Goal: Information Seeking & Learning: Learn about a topic

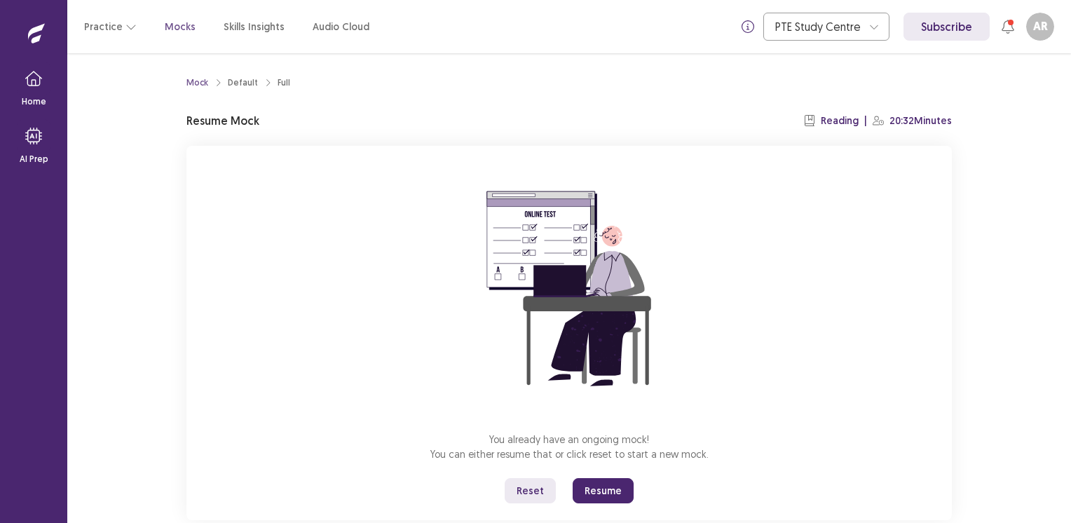
click at [608, 489] on button "Resume" at bounding box center [603, 490] width 61 height 25
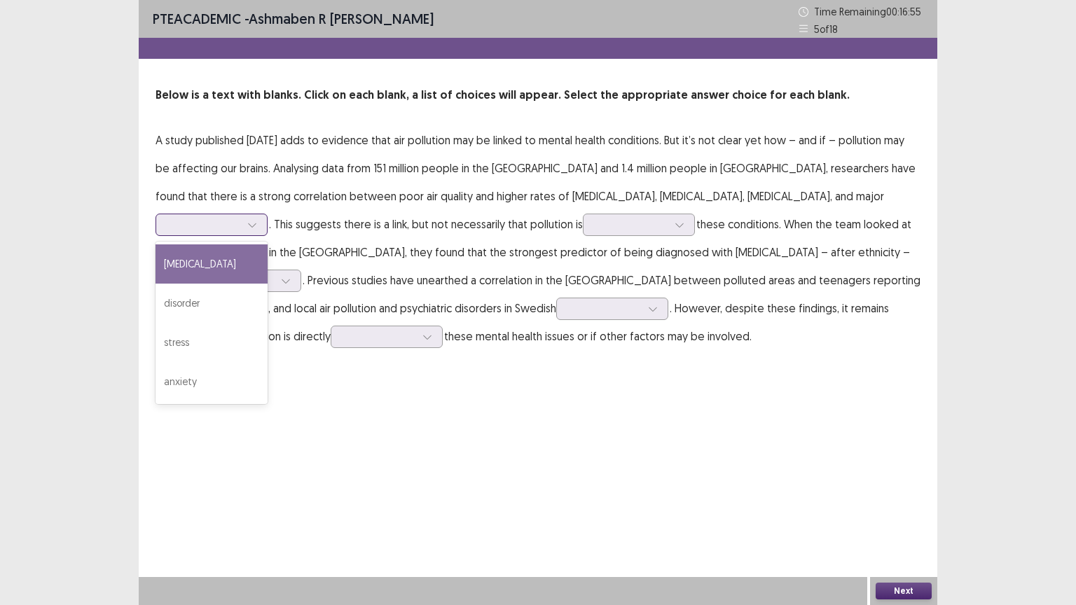
click at [240, 218] on div at bounding box center [203, 224] width 73 height 13
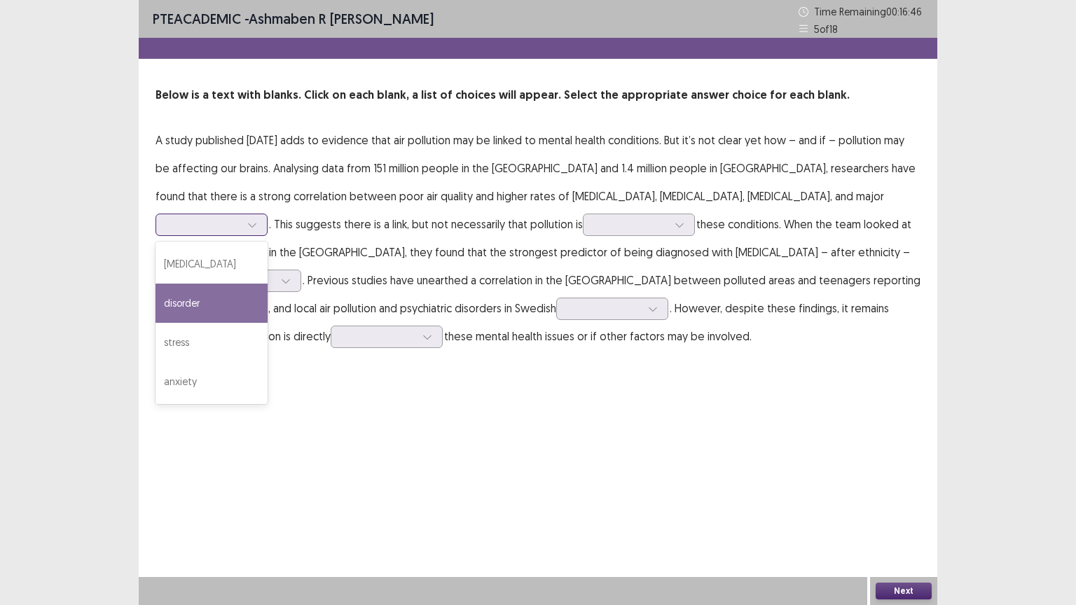
click at [268, 284] on div "disorder" at bounding box center [212, 303] width 112 height 39
click at [240, 218] on div at bounding box center [203, 224] width 73 height 13
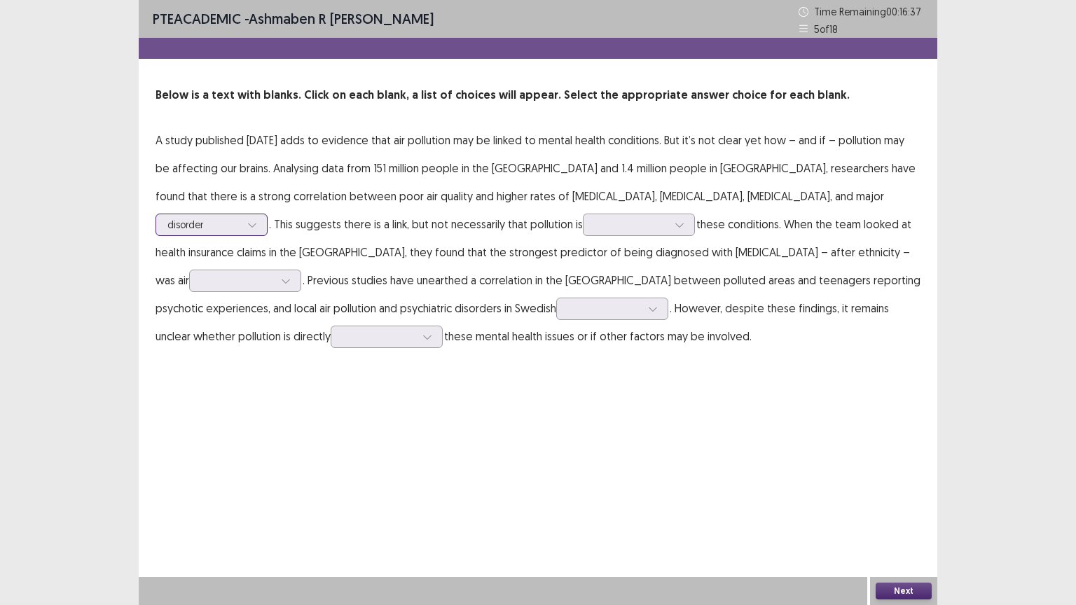
click at [240, 218] on div at bounding box center [203, 224] width 73 height 13
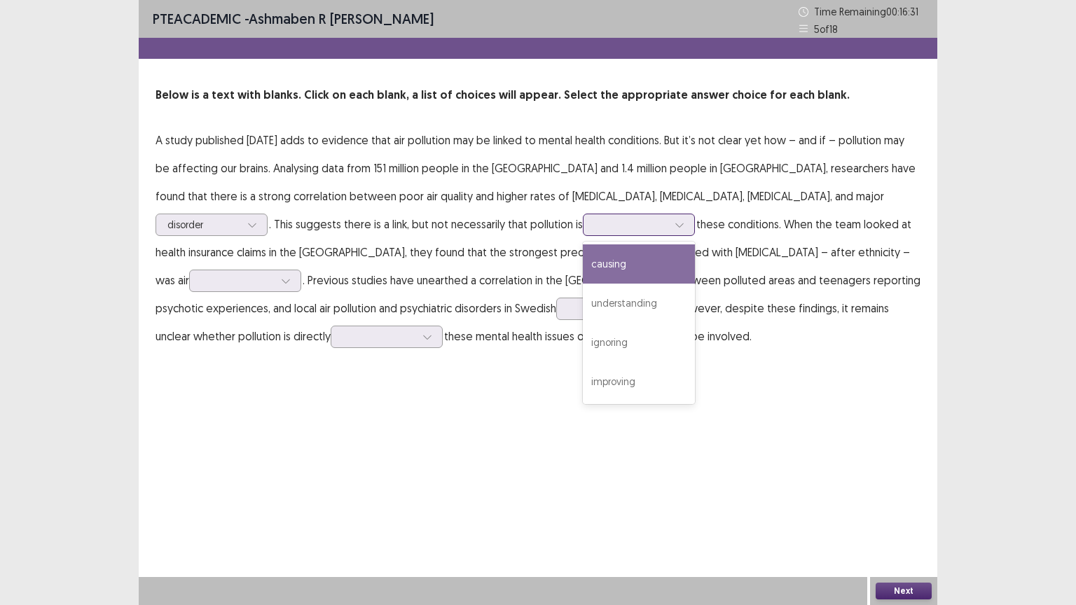
click at [595, 224] on div at bounding box center [631, 224] width 73 height 13
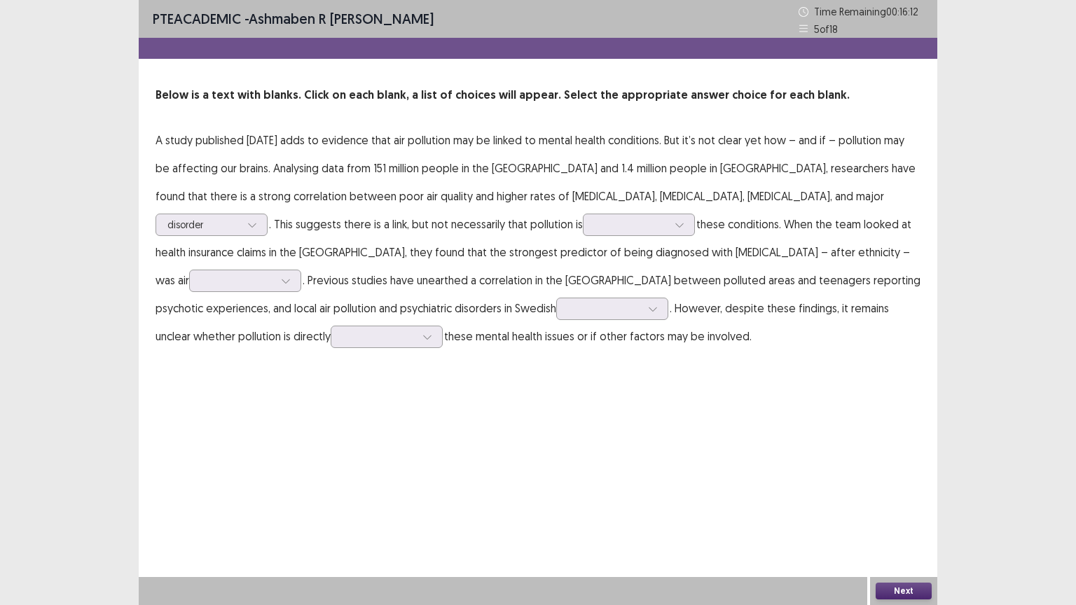
click at [428, 367] on div "PTE academic - Ashmaben R [PERSON_NAME] Time Remaining 00 : 16 : 12 5 of 18 Bel…" at bounding box center [538, 189] width 799 height 378
click at [274, 274] on div at bounding box center [237, 280] width 73 height 13
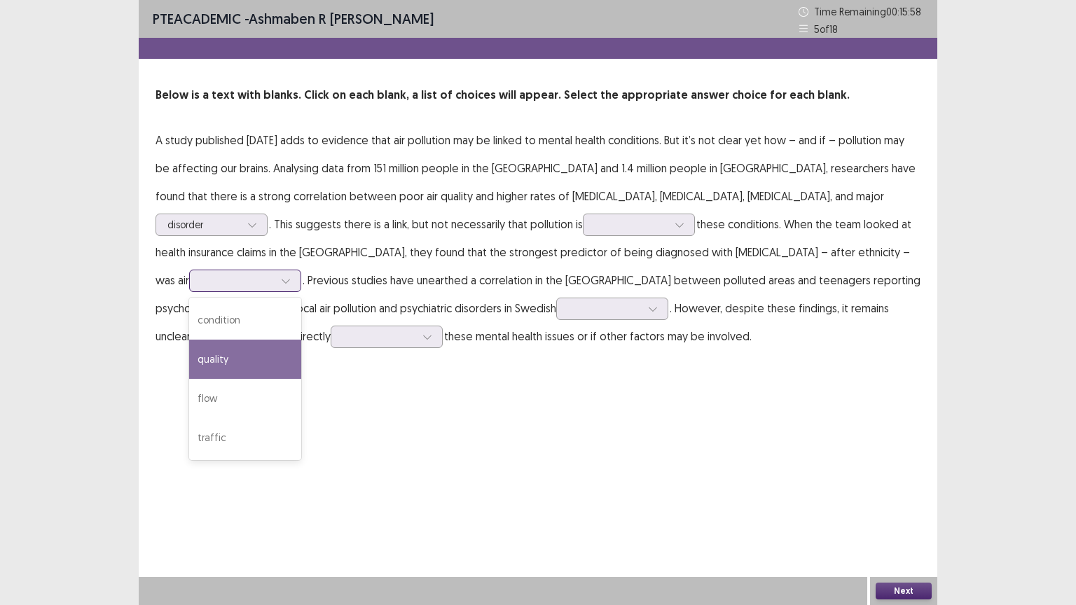
click at [301, 340] on div "quality" at bounding box center [245, 359] width 112 height 39
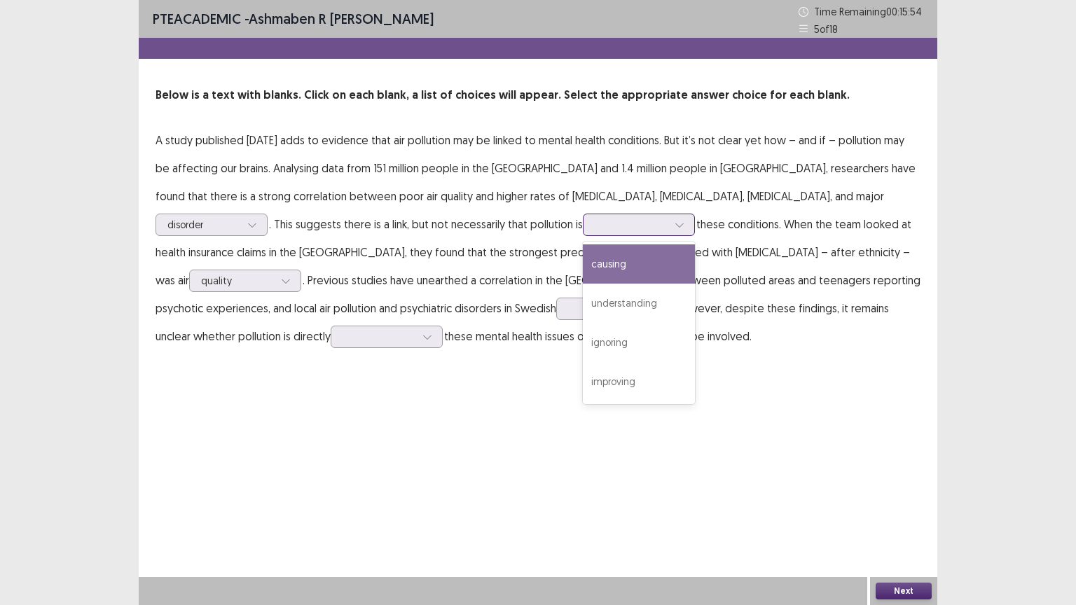
click at [595, 224] on div at bounding box center [631, 224] width 73 height 13
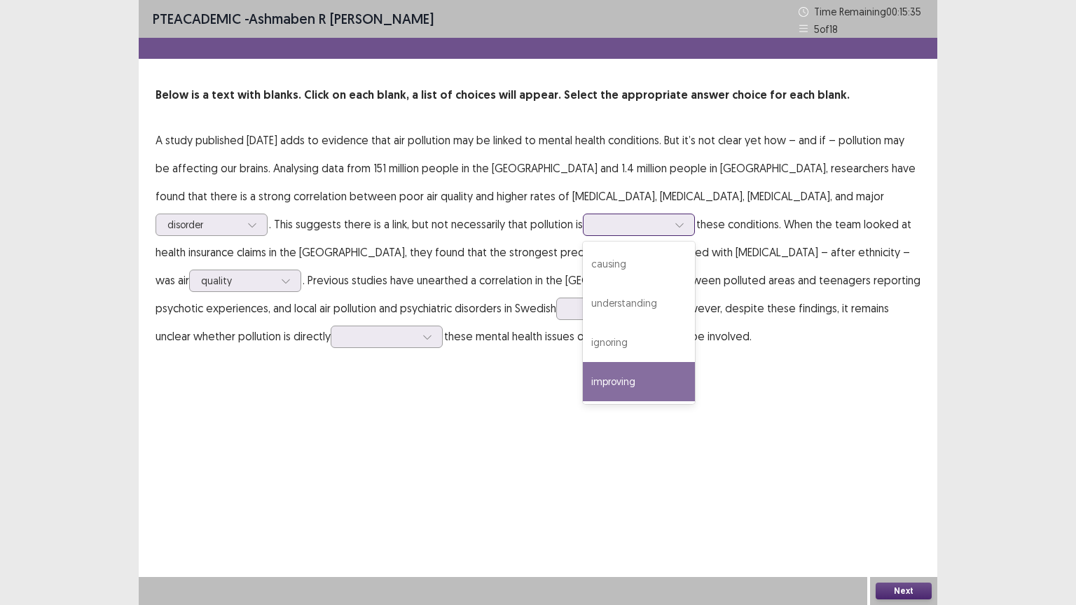
click at [583, 378] on div "improving" at bounding box center [639, 381] width 112 height 39
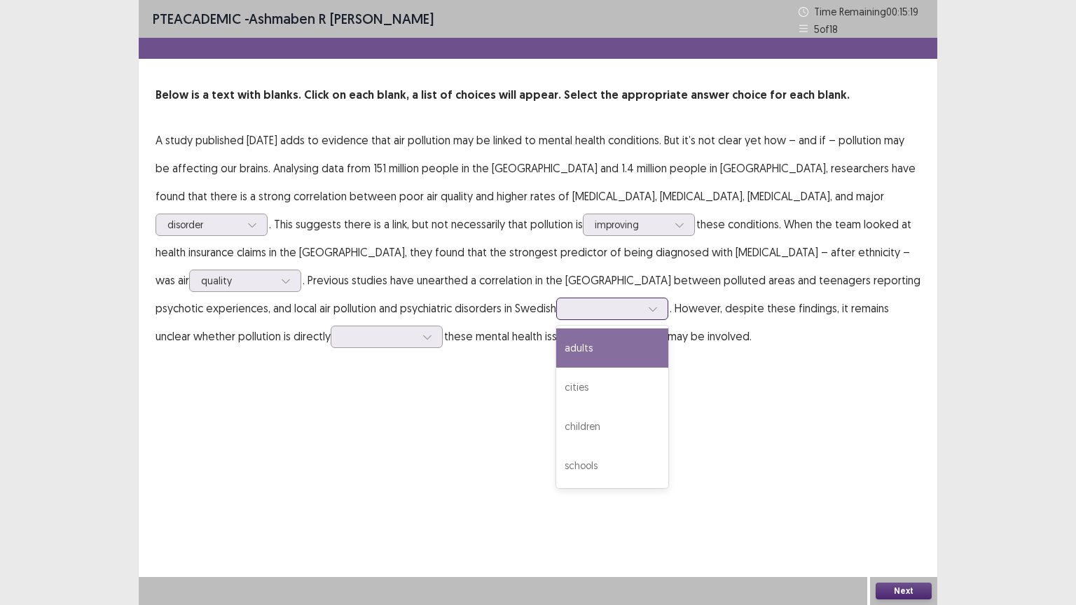
click at [568, 310] on div at bounding box center [604, 308] width 73 height 13
click at [556, 340] on div "adults" at bounding box center [612, 348] width 112 height 39
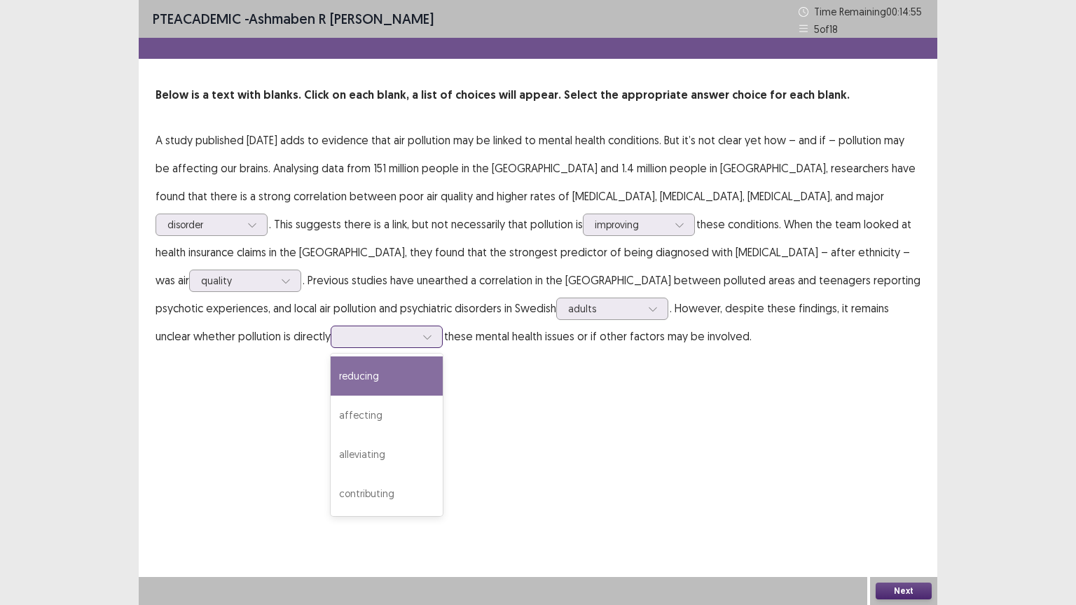
click at [416, 330] on div at bounding box center [379, 336] width 73 height 13
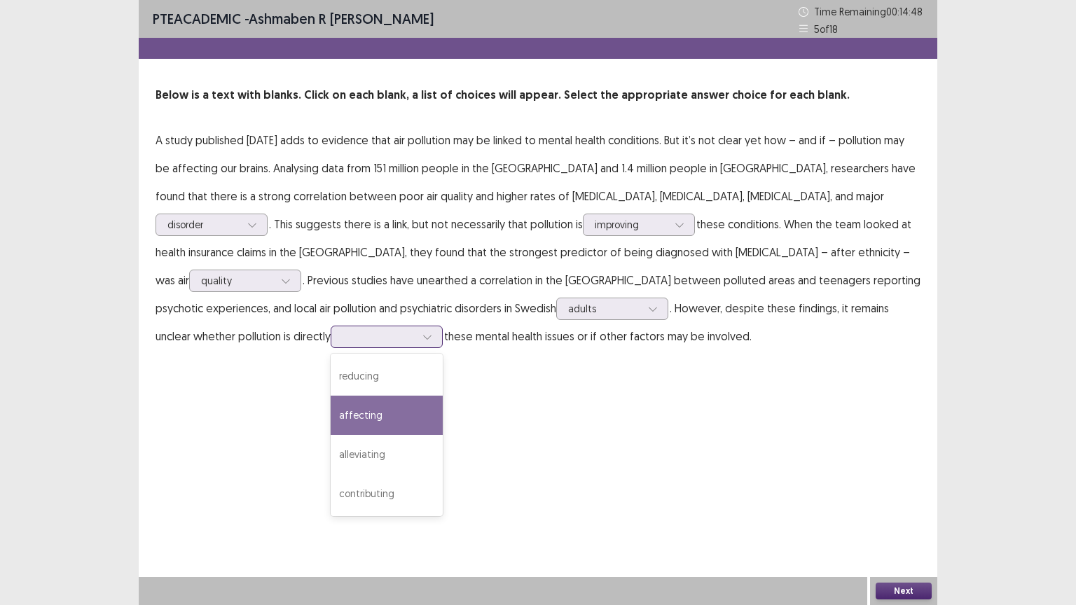
click at [443, 396] on div "affecting" at bounding box center [387, 415] width 112 height 39
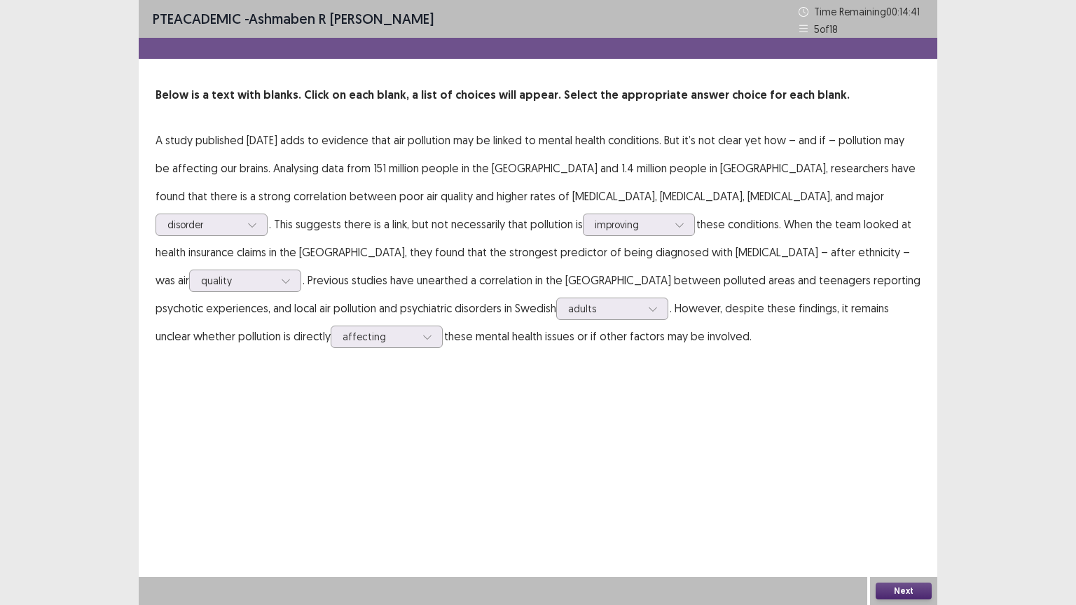
click at [896, 522] on button "Next" at bounding box center [904, 591] width 56 height 17
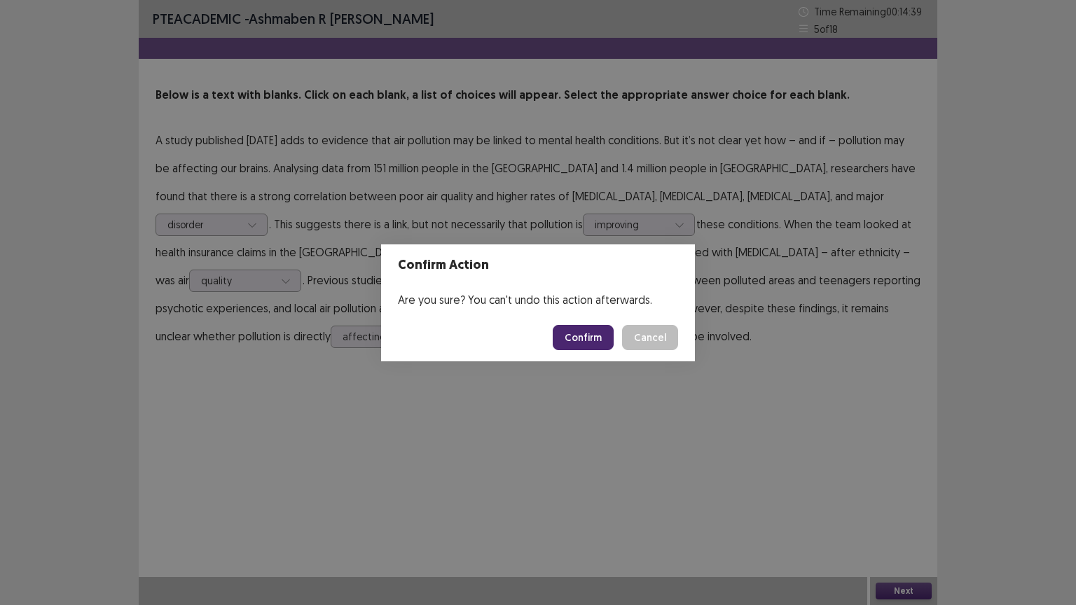
click at [585, 335] on button "Confirm" at bounding box center [583, 337] width 61 height 25
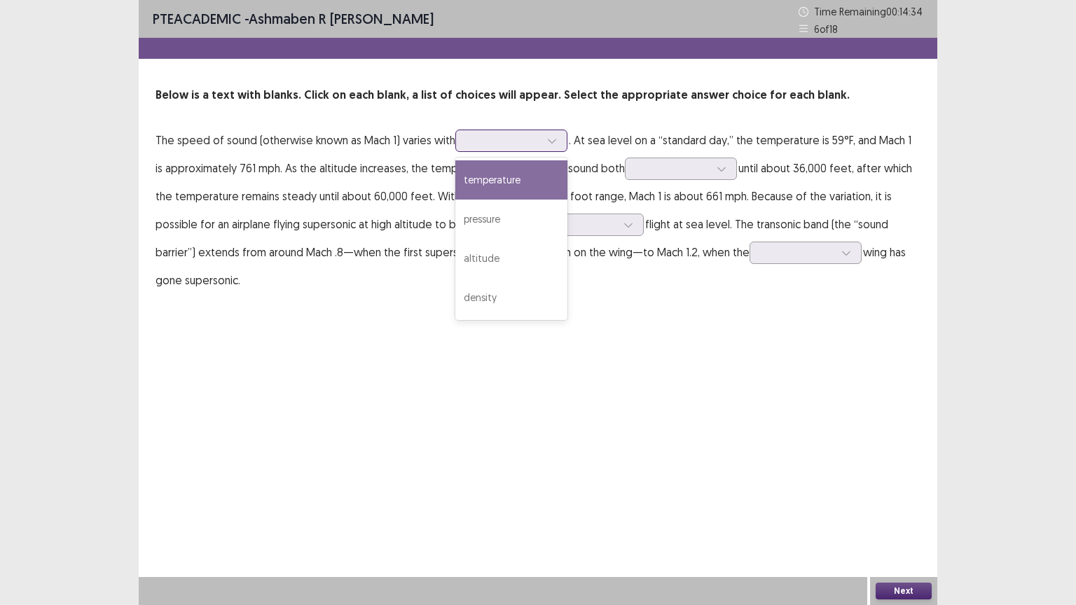
click at [488, 142] on div at bounding box center [503, 140] width 73 height 13
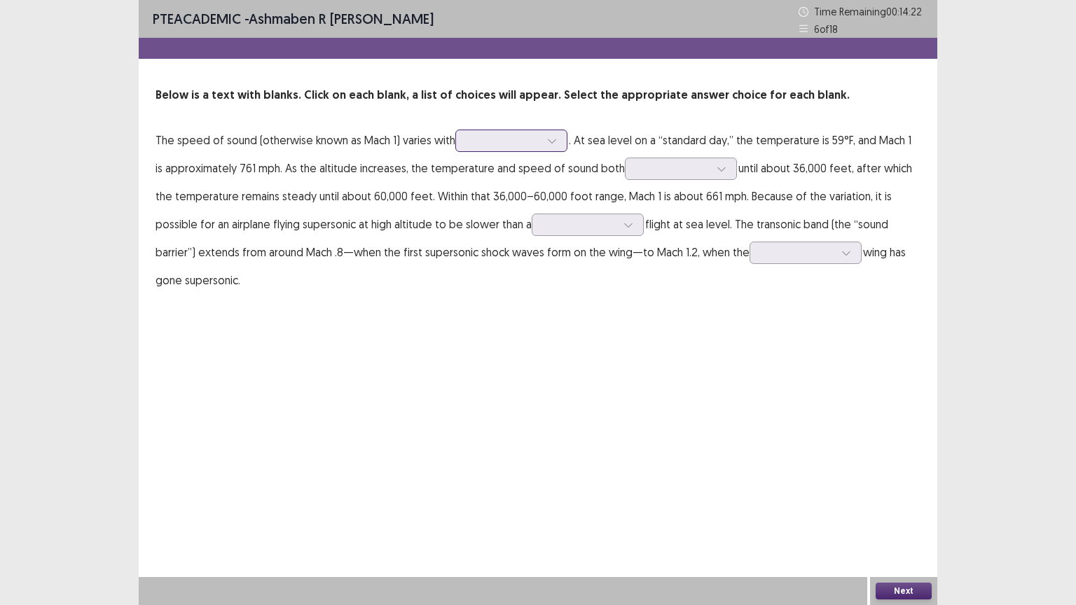
click at [488, 142] on div at bounding box center [503, 140] width 73 height 13
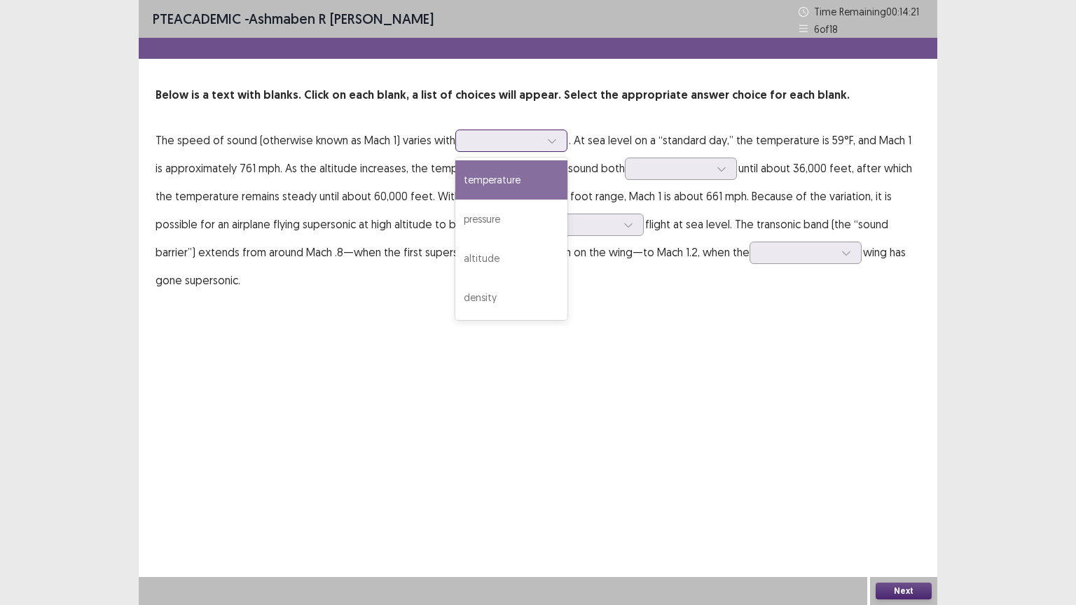
click at [488, 142] on div at bounding box center [503, 140] width 73 height 13
click at [488, 174] on div "temperature" at bounding box center [511, 179] width 112 height 39
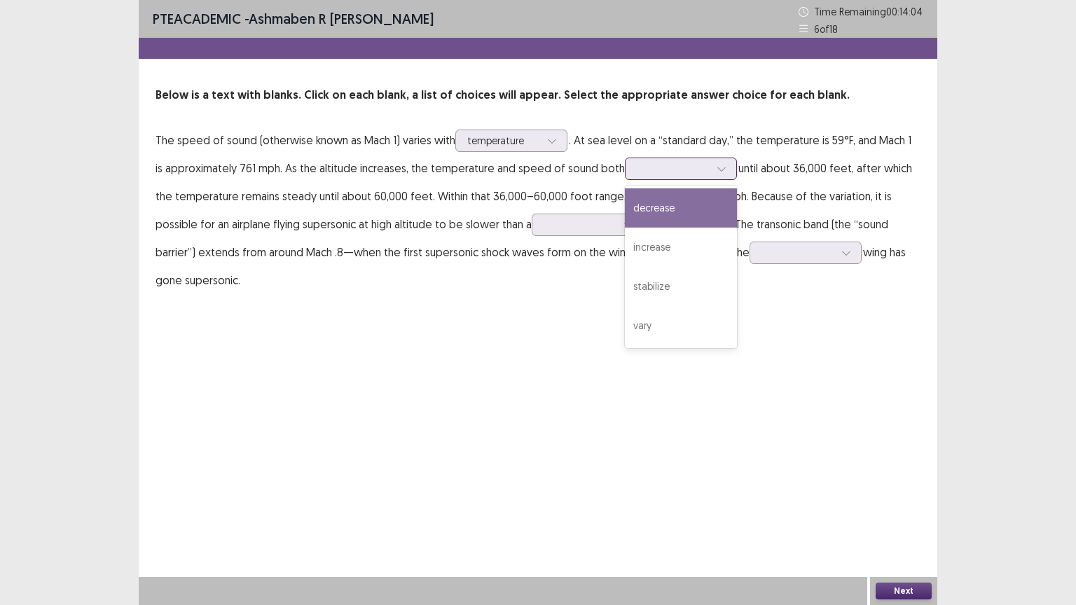
click at [650, 174] on div at bounding box center [673, 168] width 73 height 13
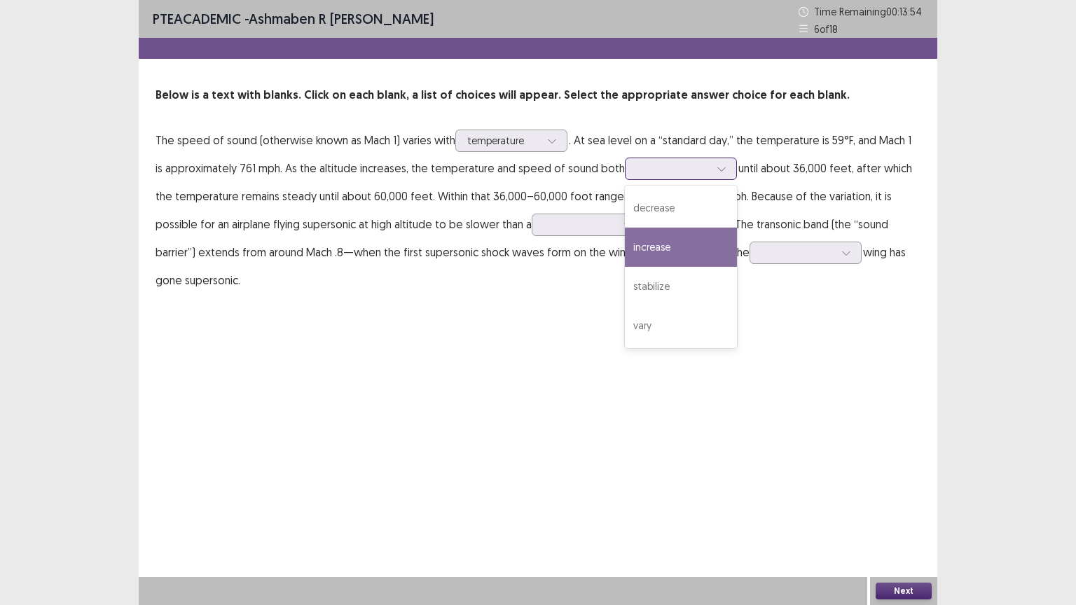
click at [643, 242] on div "increase" at bounding box center [681, 247] width 112 height 39
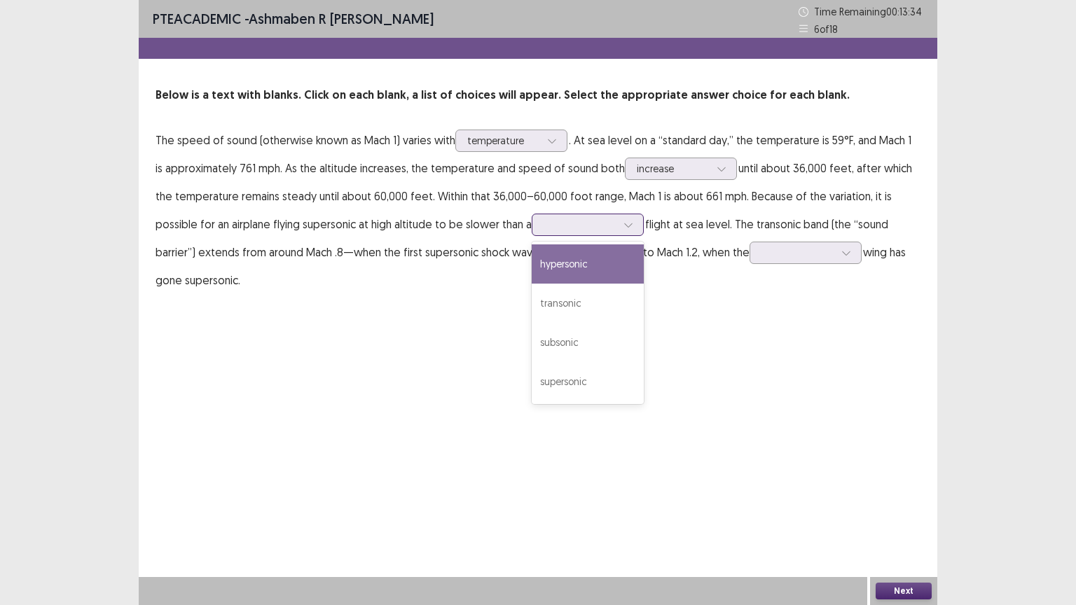
click at [544, 224] on div at bounding box center [580, 224] width 73 height 13
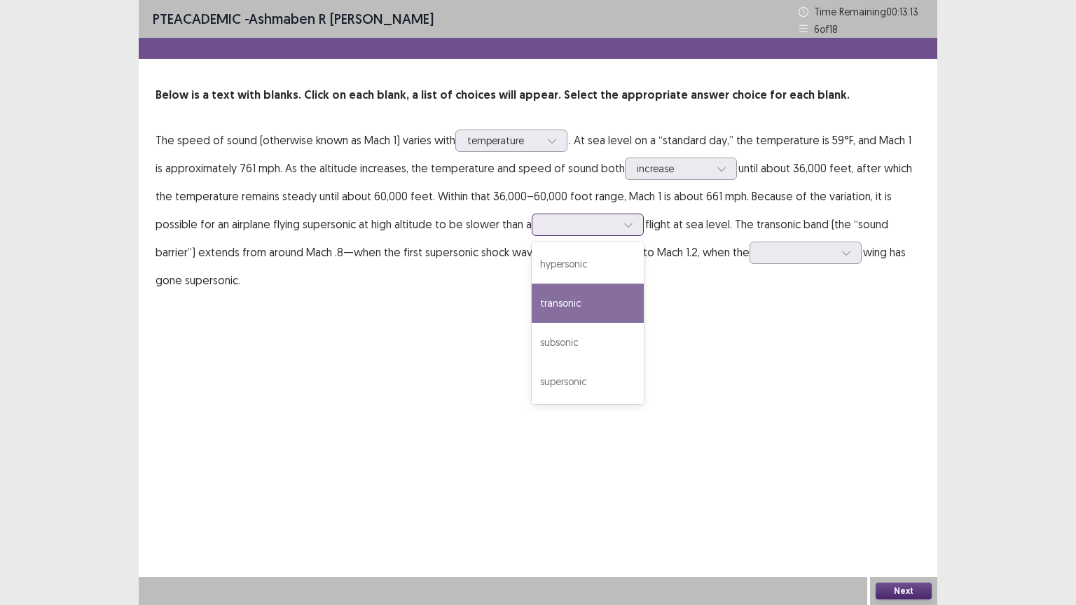
click at [532, 294] on div "transonic" at bounding box center [588, 303] width 112 height 39
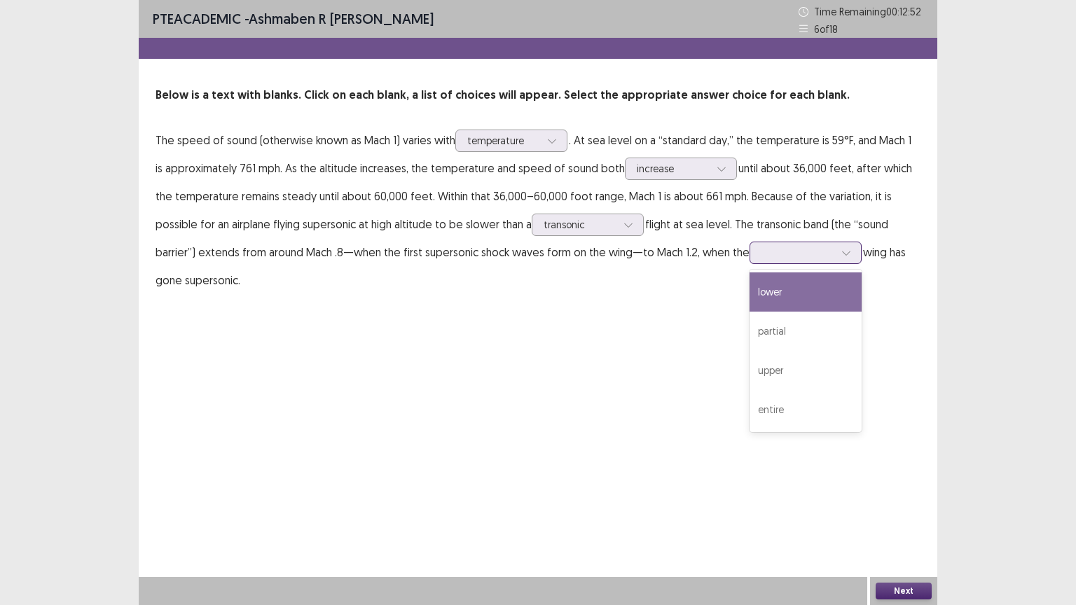
click at [762, 254] on div at bounding box center [798, 252] width 73 height 13
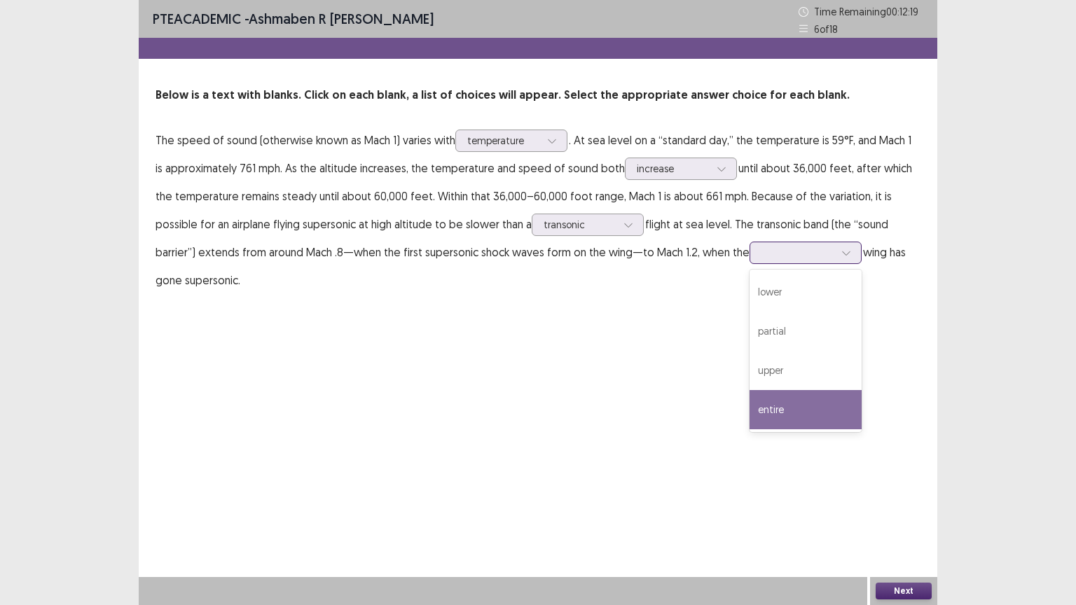
click at [750, 411] on div "entire" at bounding box center [806, 409] width 112 height 39
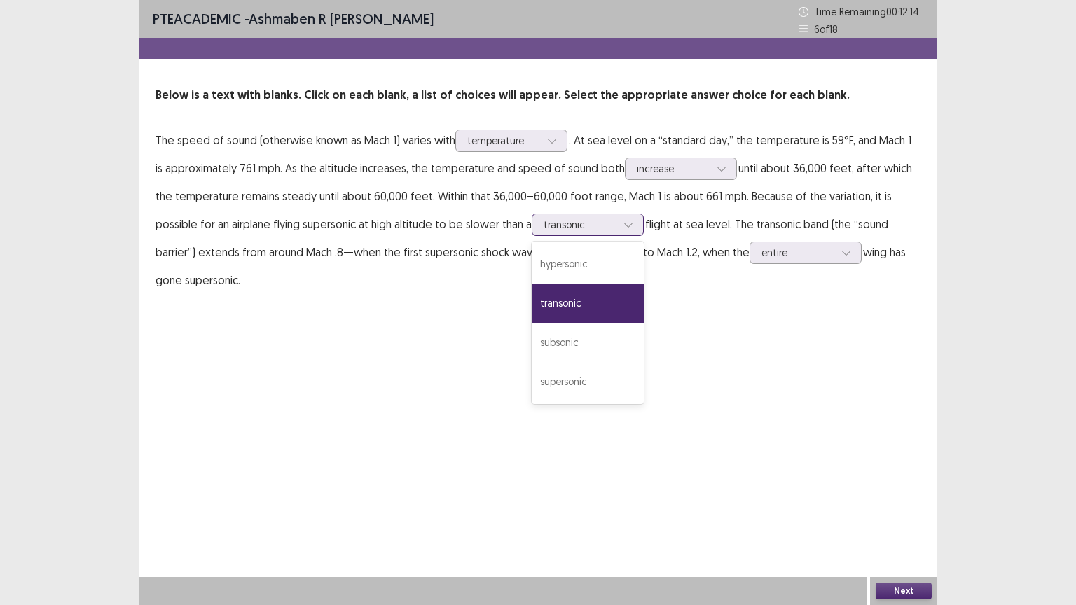
click at [544, 225] on div at bounding box center [580, 224] width 73 height 13
click at [532, 387] on div "supersonic" at bounding box center [588, 381] width 112 height 39
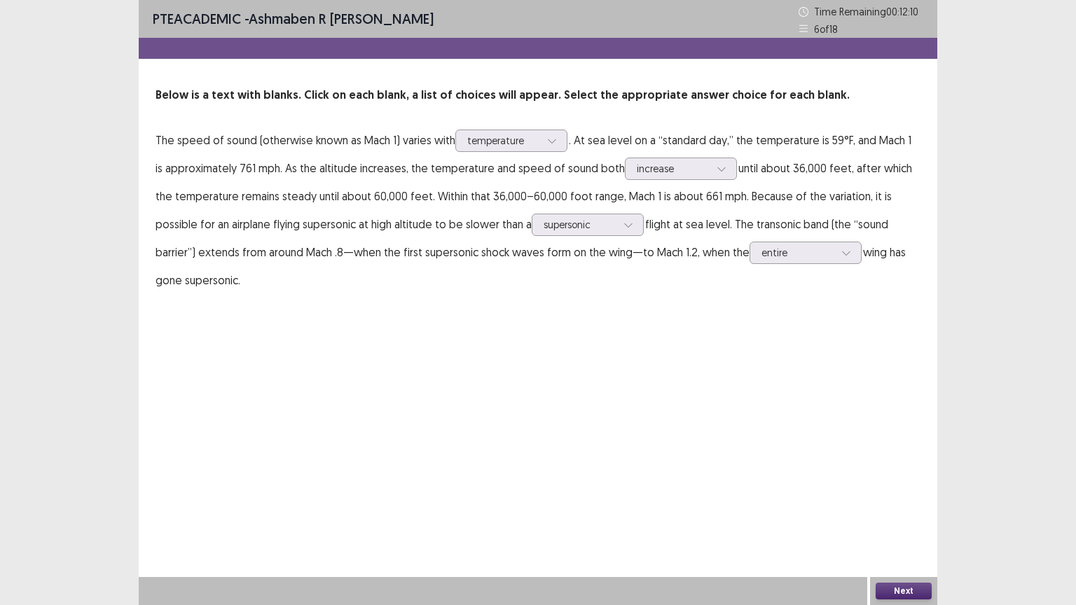
click at [894, 522] on button "Next" at bounding box center [904, 591] width 56 height 17
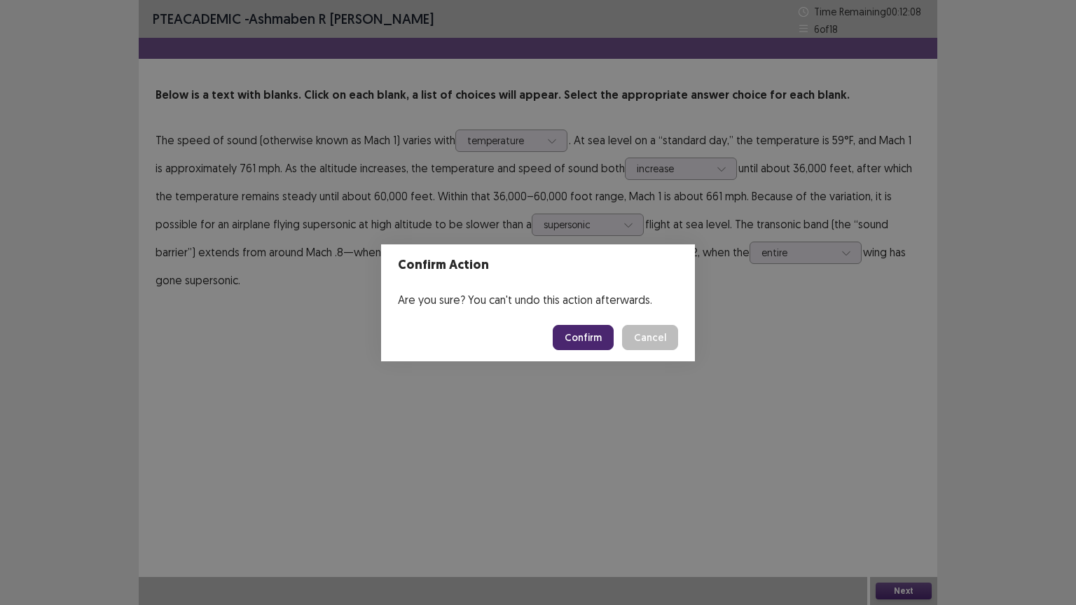
click at [579, 334] on button "Confirm" at bounding box center [583, 337] width 61 height 25
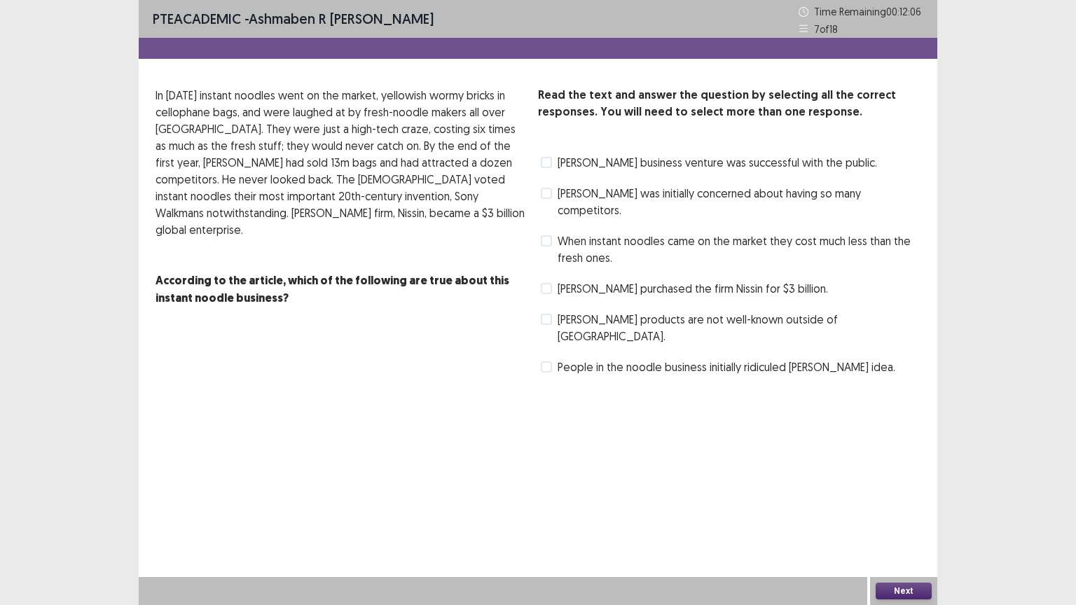
click at [547, 235] on span at bounding box center [546, 240] width 11 height 11
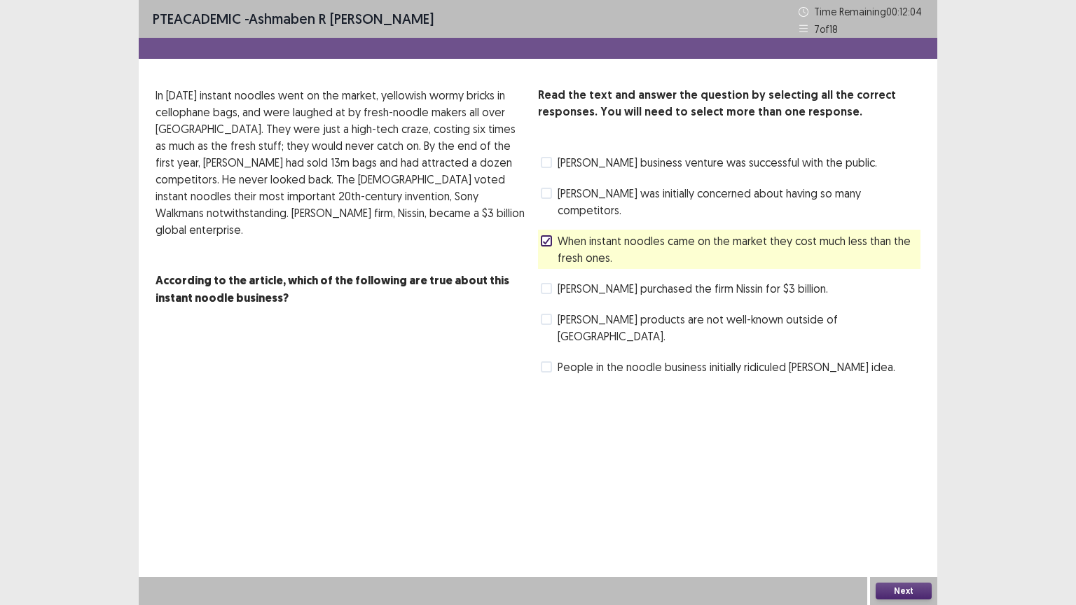
click at [890, 522] on button "Next" at bounding box center [904, 591] width 56 height 17
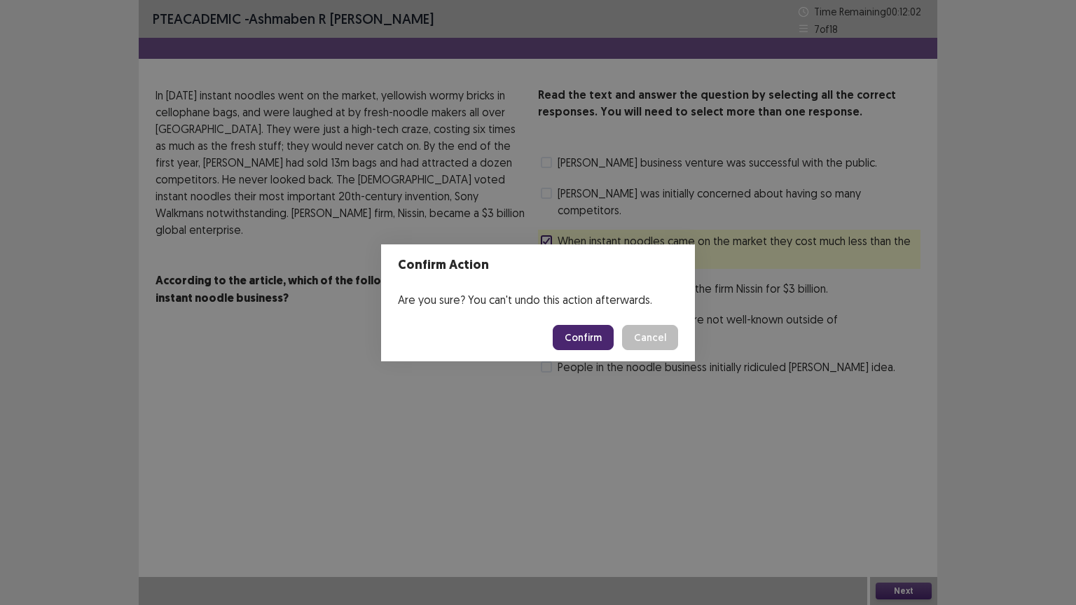
click at [586, 339] on button "Confirm" at bounding box center [583, 337] width 61 height 25
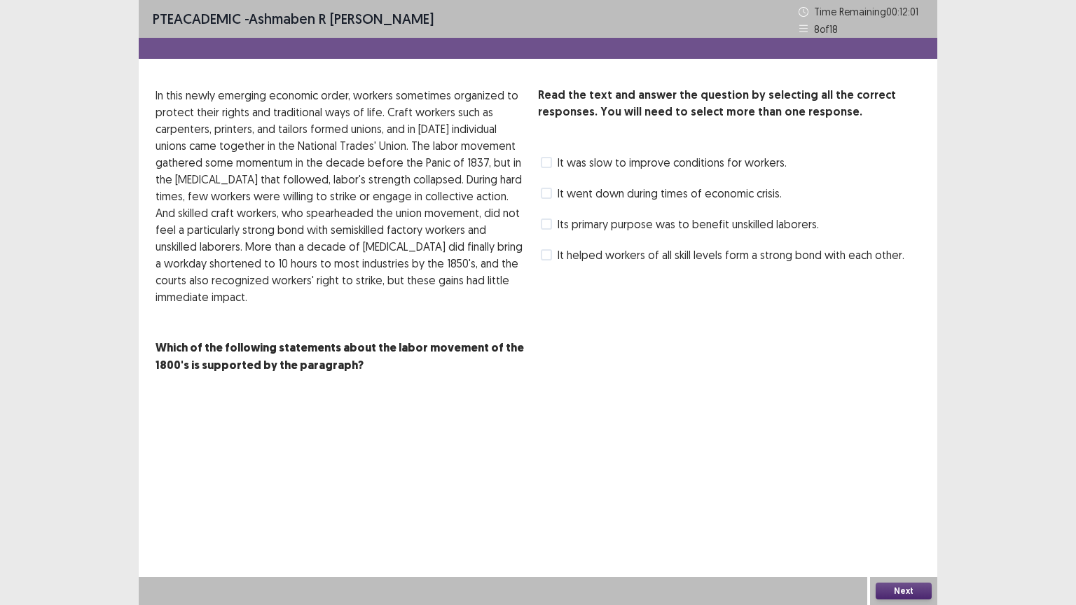
click at [547, 225] on span at bounding box center [546, 224] width 11 height 11
click at [897, 522] on button "Next" at bounding box center [904, 591] width 56 height 17
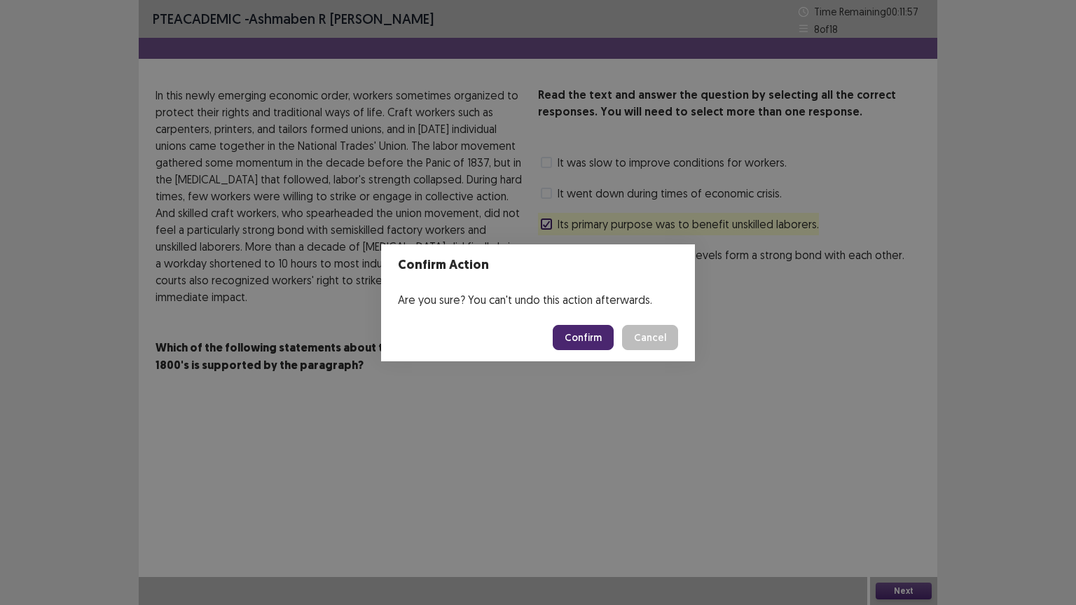
click at [584, 332] on button "Confirm" at bounding box center [583, 337] width 61 height 25
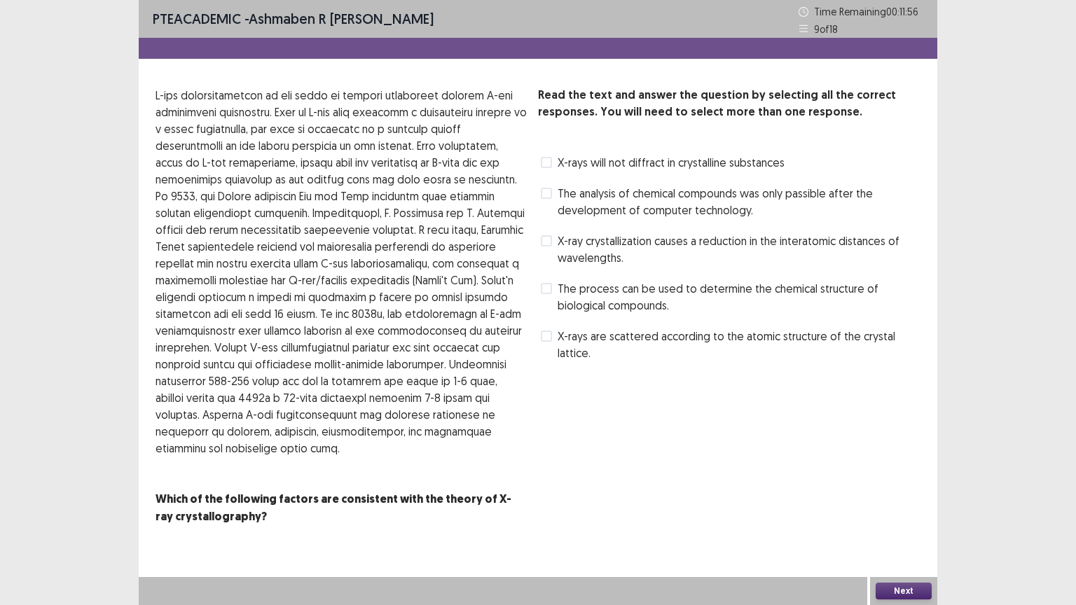
click at [544, 238] on span at bounding box center [546, 240] width 11 height 11
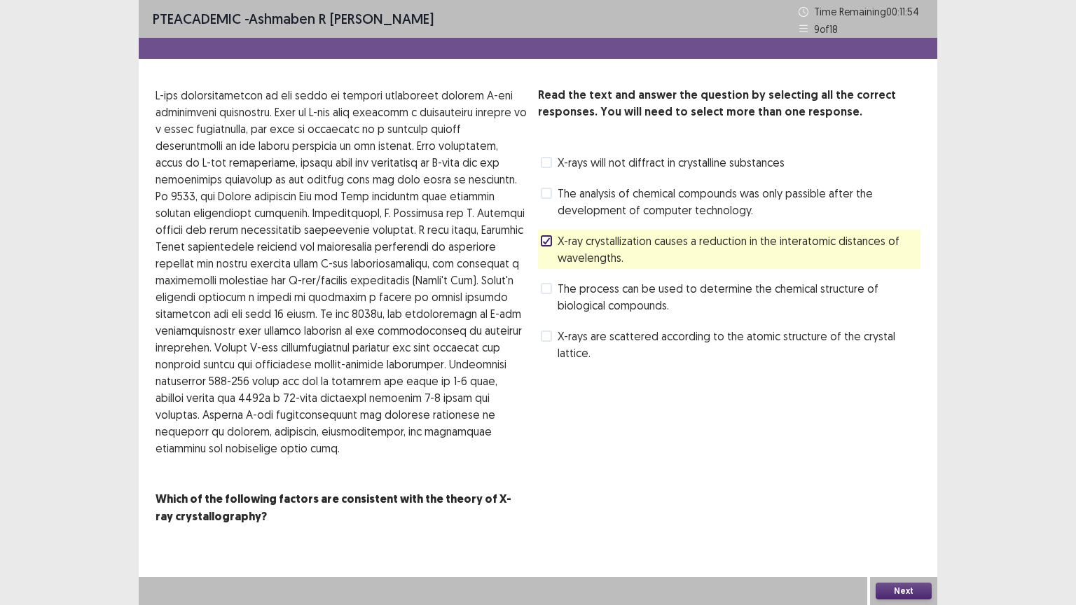
click at [891, 522] on button "Next" at bounding box center [904, 591] width 56 height 17
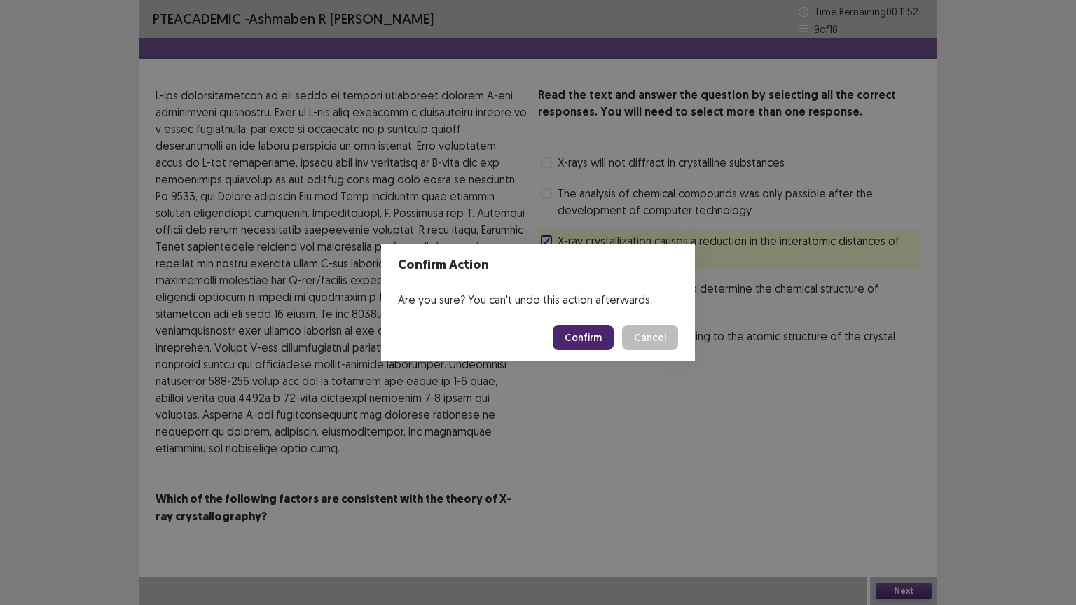
click at [572, 333] on button "Confirm" at bounding box center [583, 337] width 61 height 25
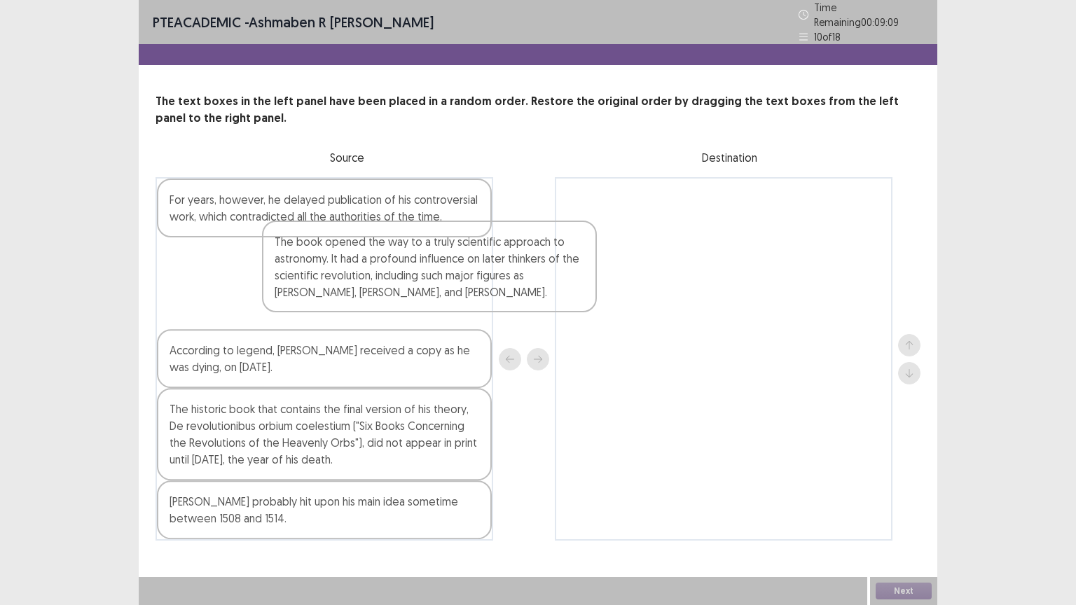
drag, startPoint x: 303, startPoint y: 273, endPoint x: 593, endPoint y: 250, distance: 291.0
click at [593, 250] on div "For years, however, he delayed publication of his controversial work, which con…" at bounding box center [538, 359] width 765 height 364
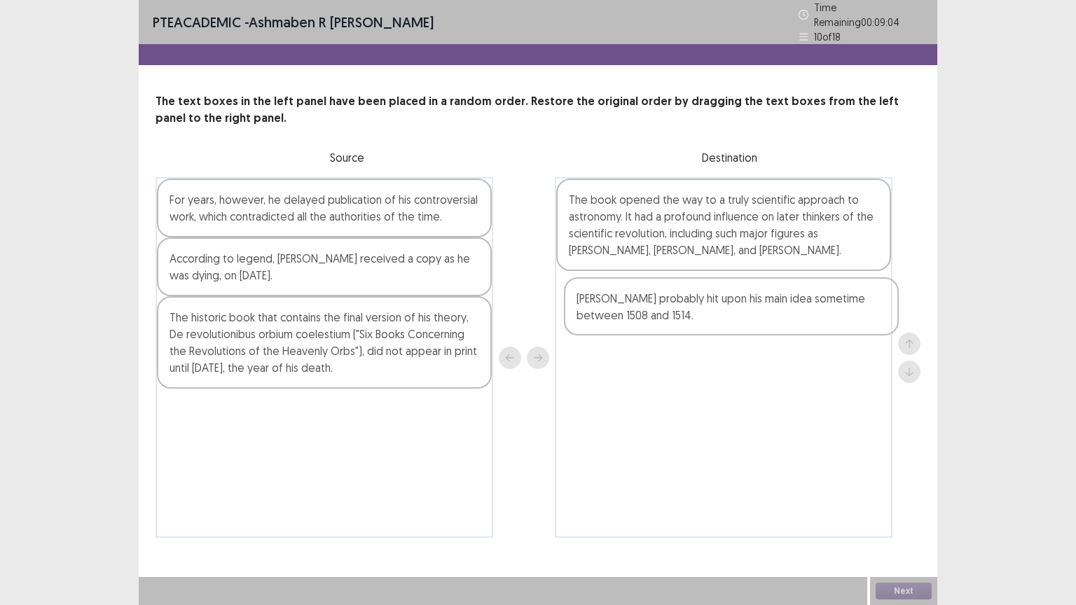
drag, startPoint x: 240, startPoint y: 425, endPoint x: 651, endPoint y: 321, distance: 424.4
click at [651, 321] on div "For years, however, he delayed publication of his controversial work, which con…" at bounding box center [538, 357] width 765 height 361
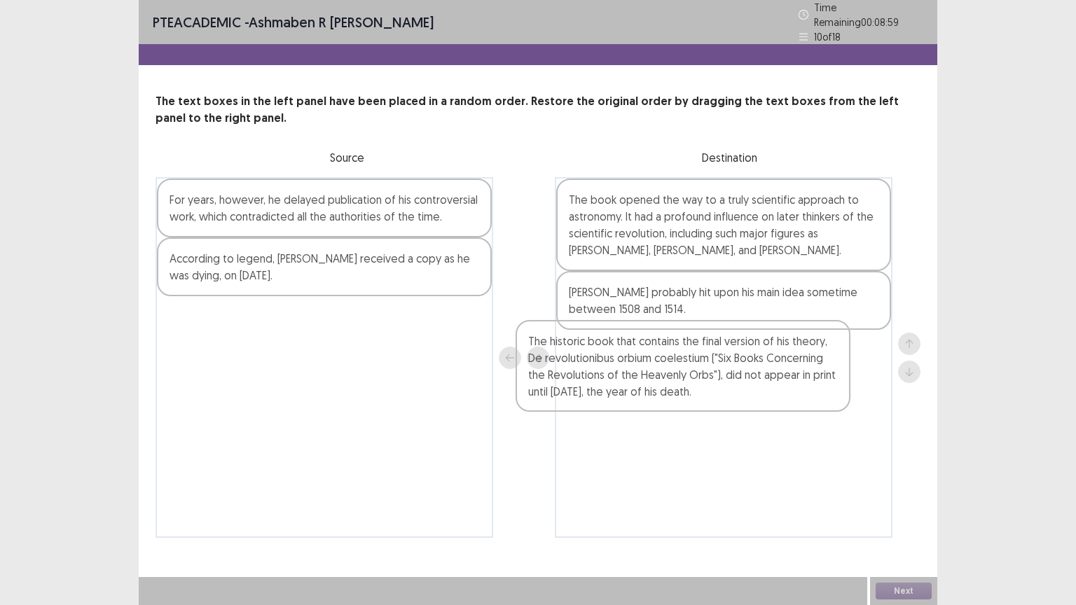
drag, startPoint x: 369, startPoint y: 344, endPoint x: 753, endPoint y: 381, distance: 386.5
click at [753, 381] on div "For years, however, he delayed publication of his controversial work, which con…" at bounding box center [538, 357] width 765 height 361
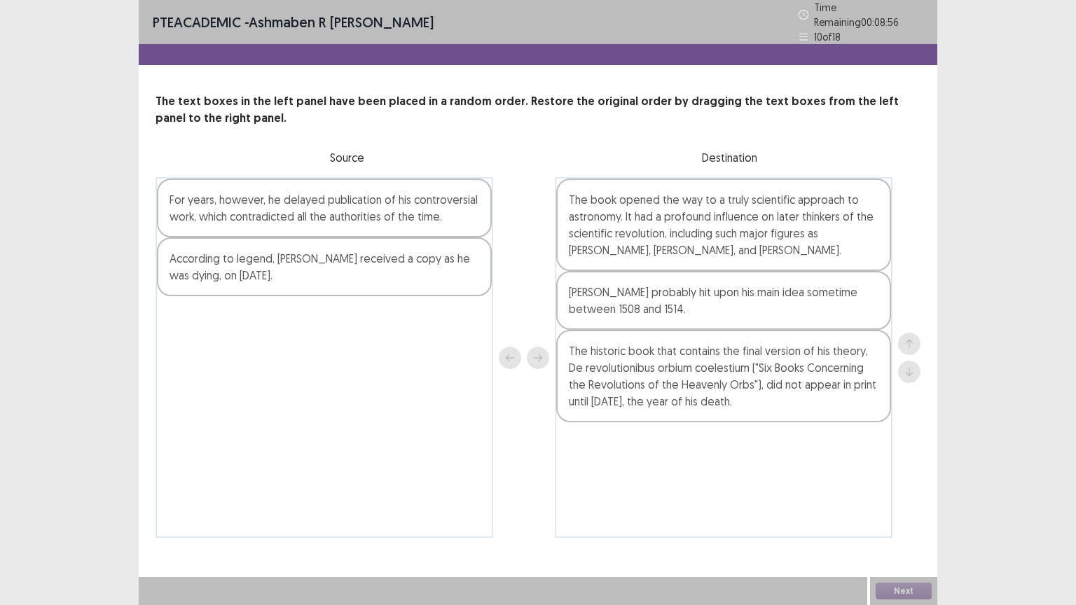
click at [372, 272] on div "According to legend, [PERSON_NAME] received a copy as he was dying, on [DATE]." at bounding box center [324, 267] width 335 height 59
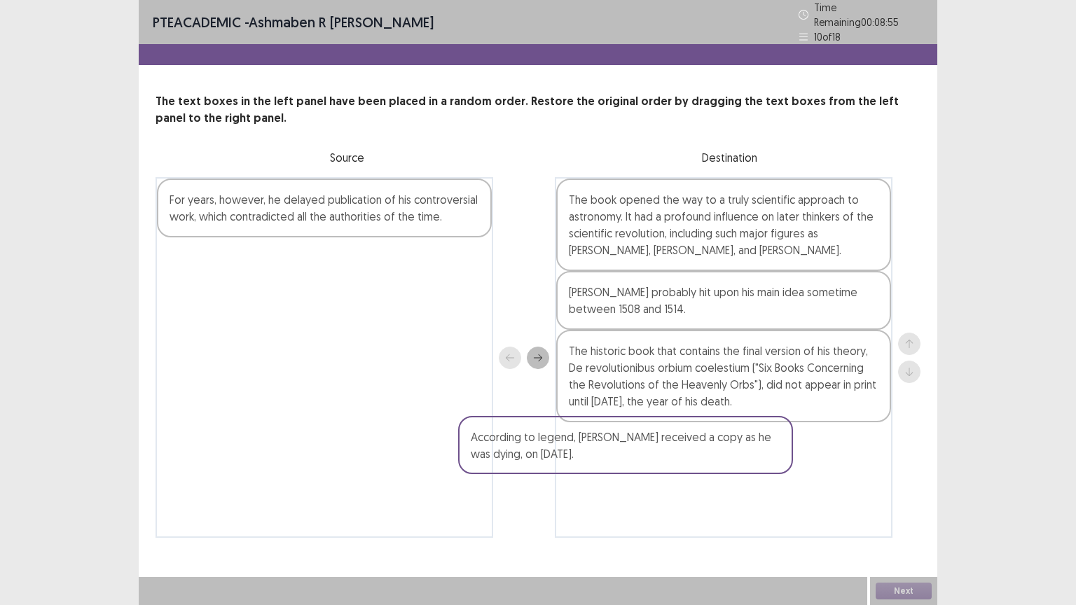
drag, startPoint x: 372, startPoint y: 272, endPoint x: 683, endPoint y: 462, distance: 364.9
click at [683, 462] on div "For years, however, he delayed publication of his controversial work, which con…" at bounding box center [538, 357] width 765 height 361
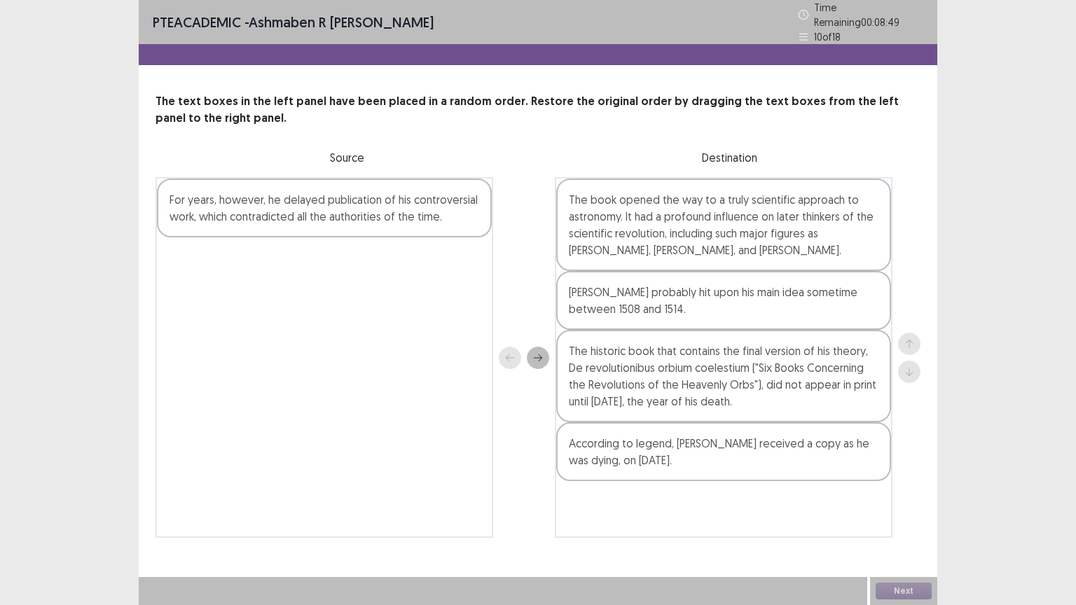
click at [292, 216] on div "For years, however, he delayed publication of his controversial work, which con…" at bounding box center [324, 208] width 335 height 59
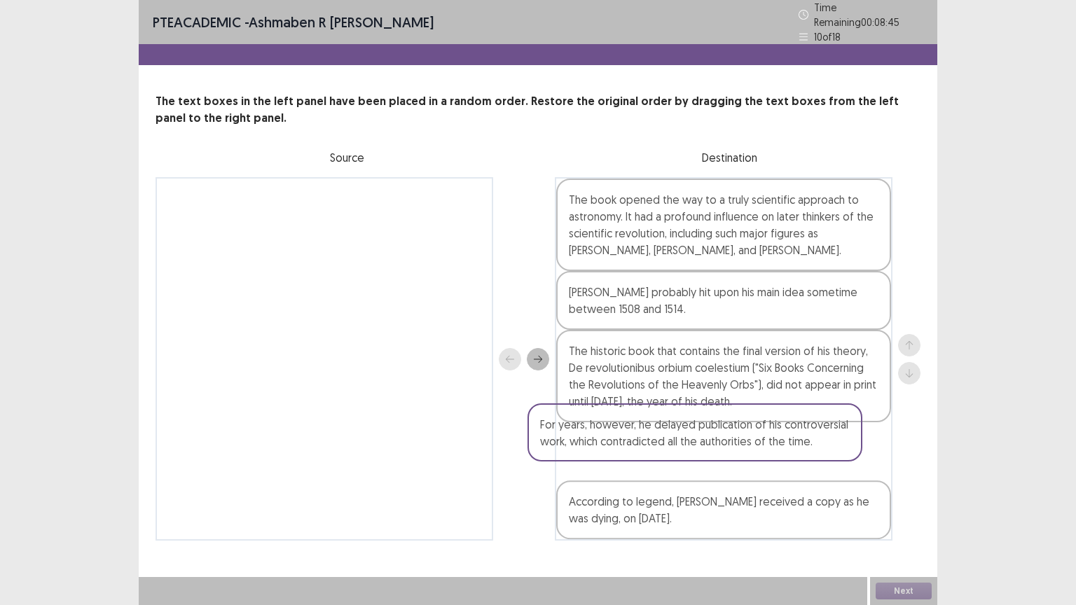
drag, startPoint x: 292, startPoint y: 216, endPoint x: 676, endPoint y: 451, distance: 449.8
click at [676, 451] on div "For years, however, he delayed publication of his controversial work, which con…" at bounding box center [538, 359] width 765 height 364
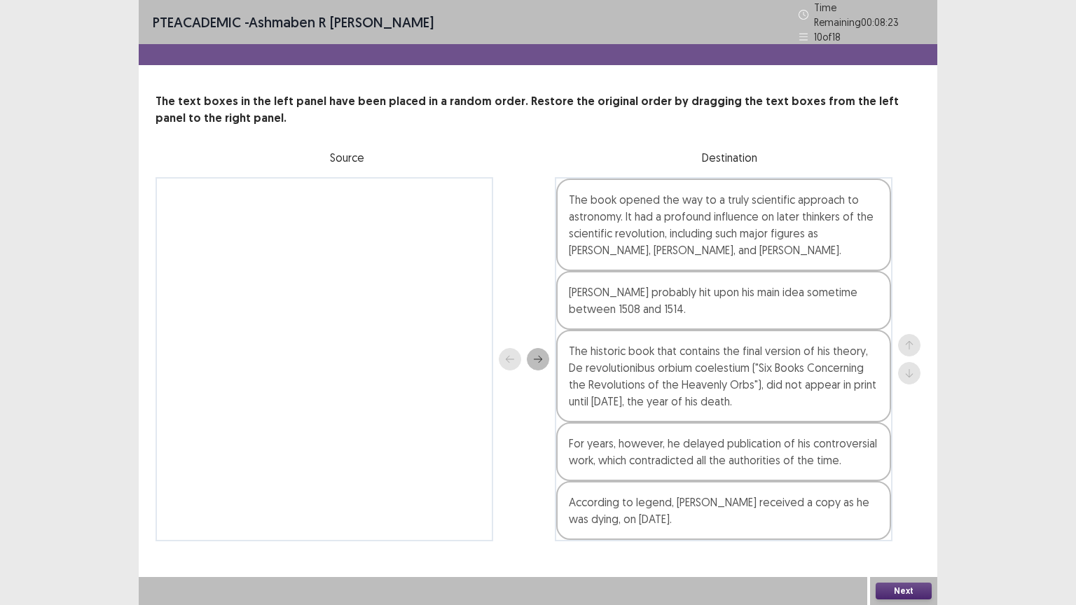
click at [897, 522] on button "Next" at bounding box center [904, 591] width 56 height 17
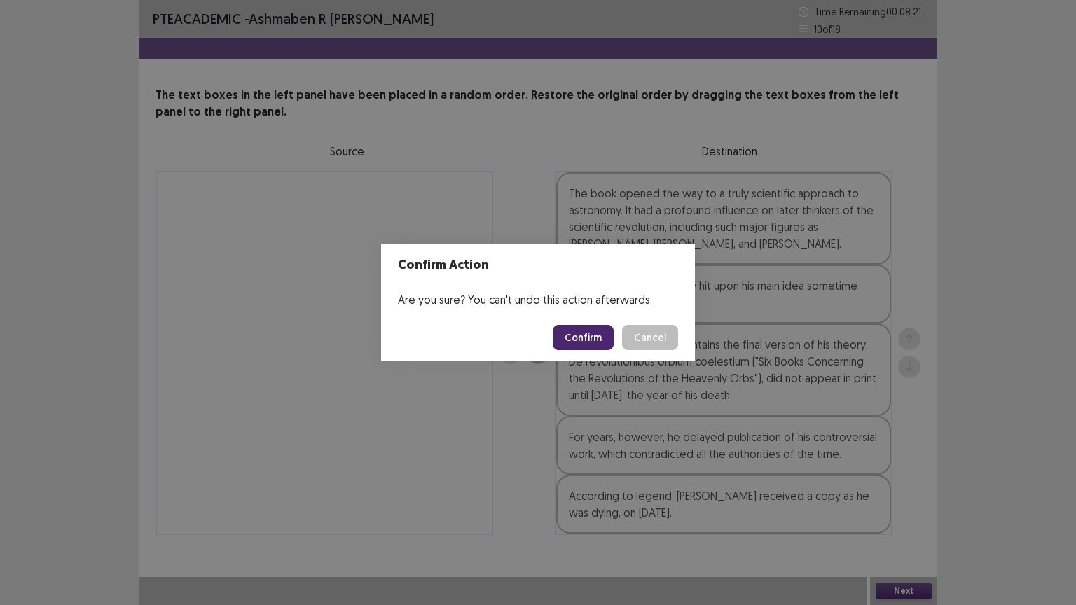
click at [586, 334] on button "Confirm" at bounding box center [583, 337] width 61 height 25
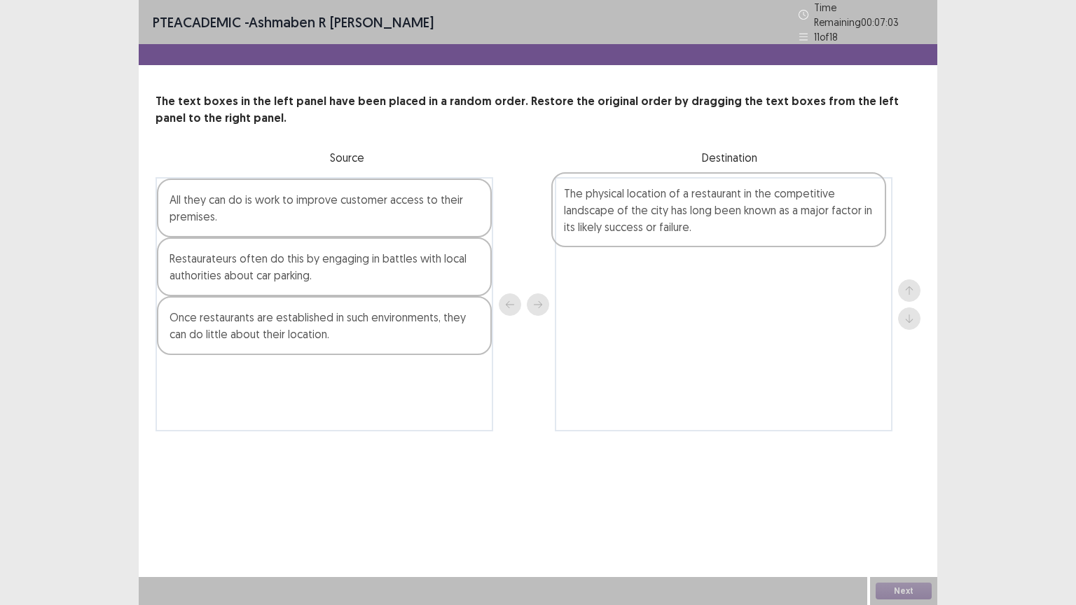
drag, startPoint x: 270, startPoint y: 236, endPoint x: 669, endPoint y: 235, distance: 398.0
click at [669, 235] on div "The physical location of a restaurant in the competitive landscape of the city …" at bounding box center [538, 304] width 765 height 254
click at [395, 325] on div "Once restaurants are established in such environments, they can do little about…" at bounding box center [324, 325] width 335 height 59
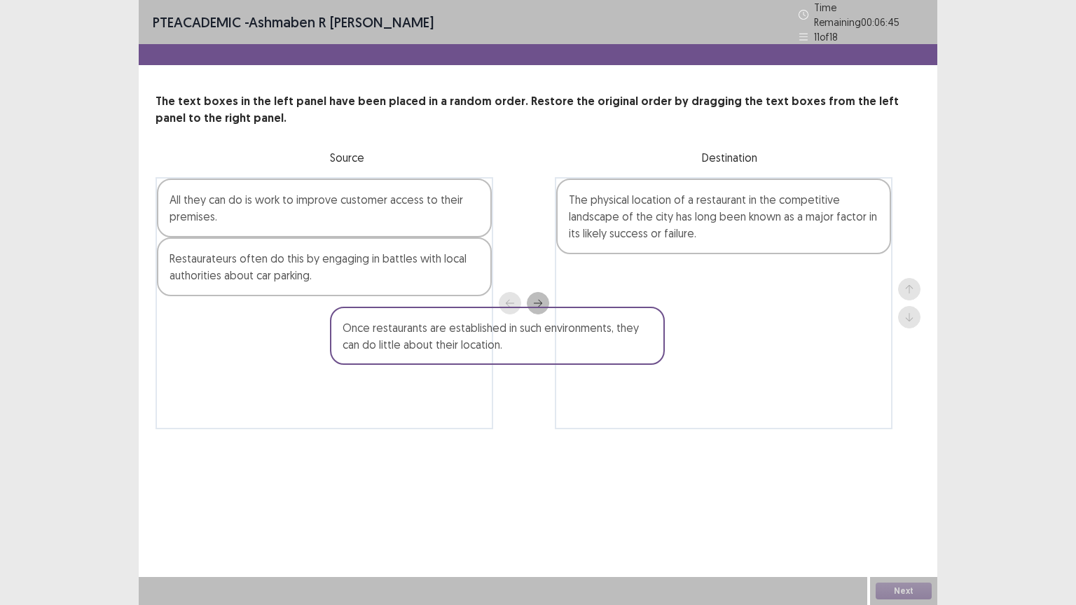
drag, startPoint x: 395, startPoint y: 325, endPoint x: 657, endPoint y: 348, distance: 263.1
click at [657, 348] on div "All they can do is work to improve customer access to their premises. Restaurat…" at bounding box center [538, 303] width 765 height 252
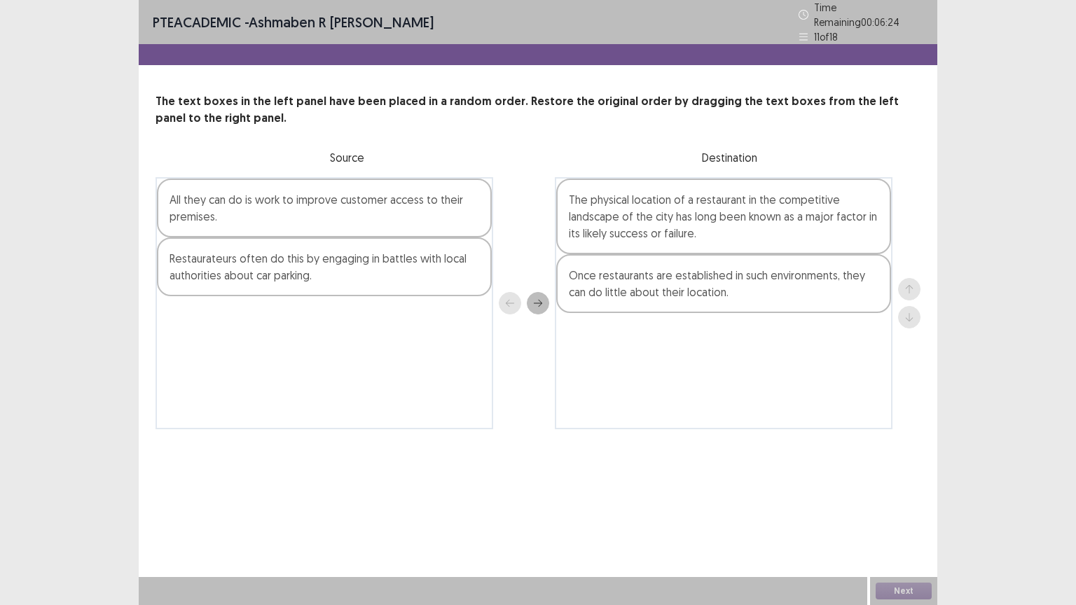
click at [357, 288] on div "Restaurateurs often do this by engaging in battles with local authorities about…" at bounding box center [324, 267] width 335 height 59
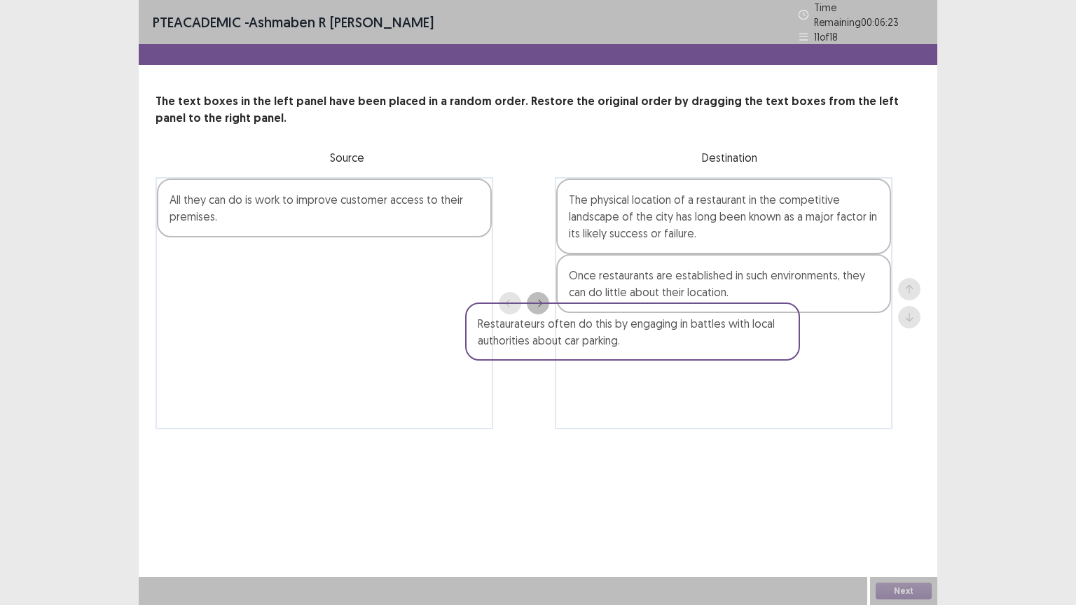
drag, startPoint x: 357, startPoint y: 288, endPoint x: 687, endPoint y: 356, distance: 337.0
click at [687, 356] on div "All they can do is work to improve customer access to their premises. Restaurat…" at bounding box center [538, 303] width 765 height 252
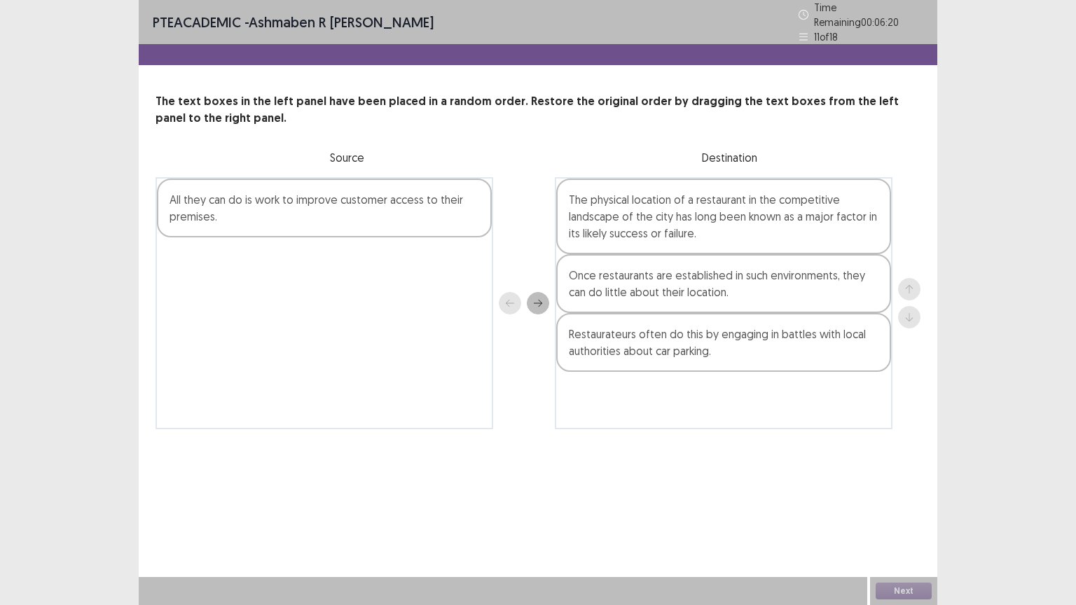
click at [273, 210] on div "All they can do is work to improve customer access to their premises." at bounding box center [324, 208] width 335 height 59
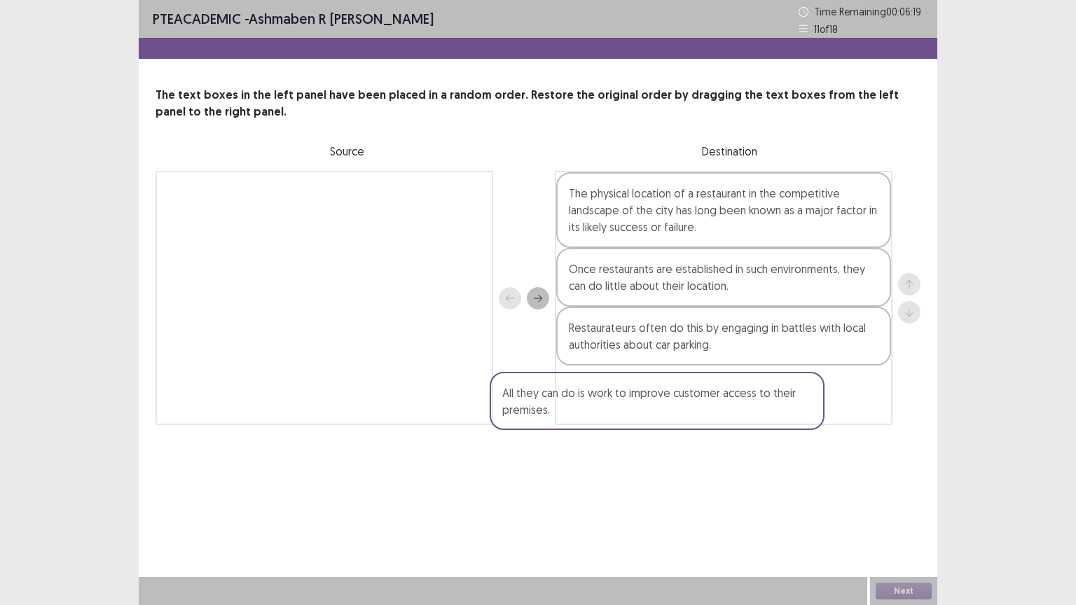
drag, startPoint x: 273, startPoint y: 210, endPoint x: 610, endPoint y: 415, distance: 394.9
click at [610, 415] on div "All they can do is work to improve customer access to their premises. The physi…" at bounding box center [538, 298] width 765 height 254
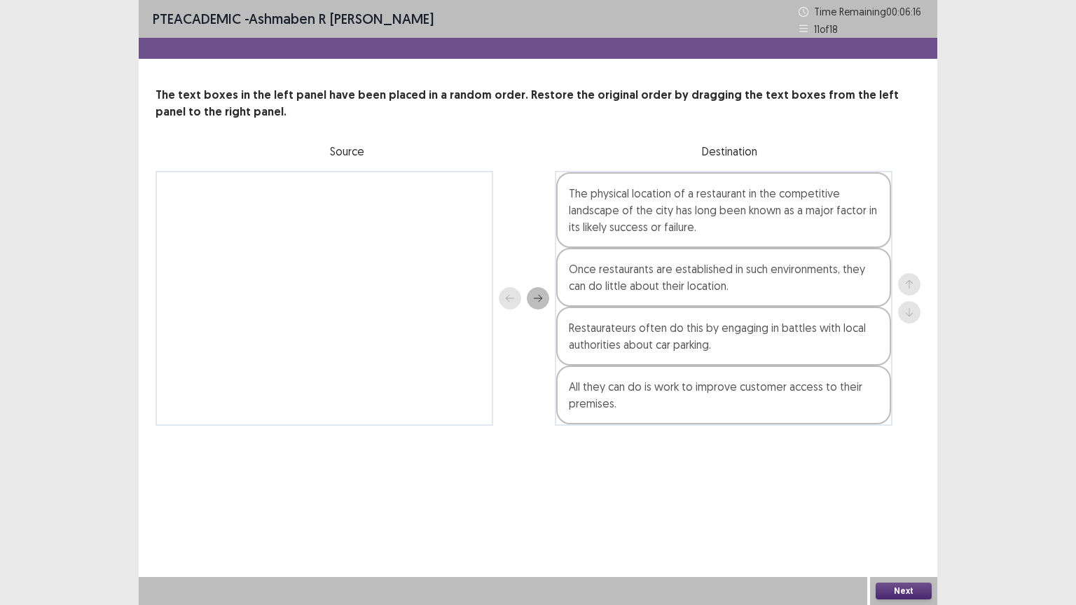
click at [896, 522] on button "Next" at bounding box center [904, 591] width 56 height 17
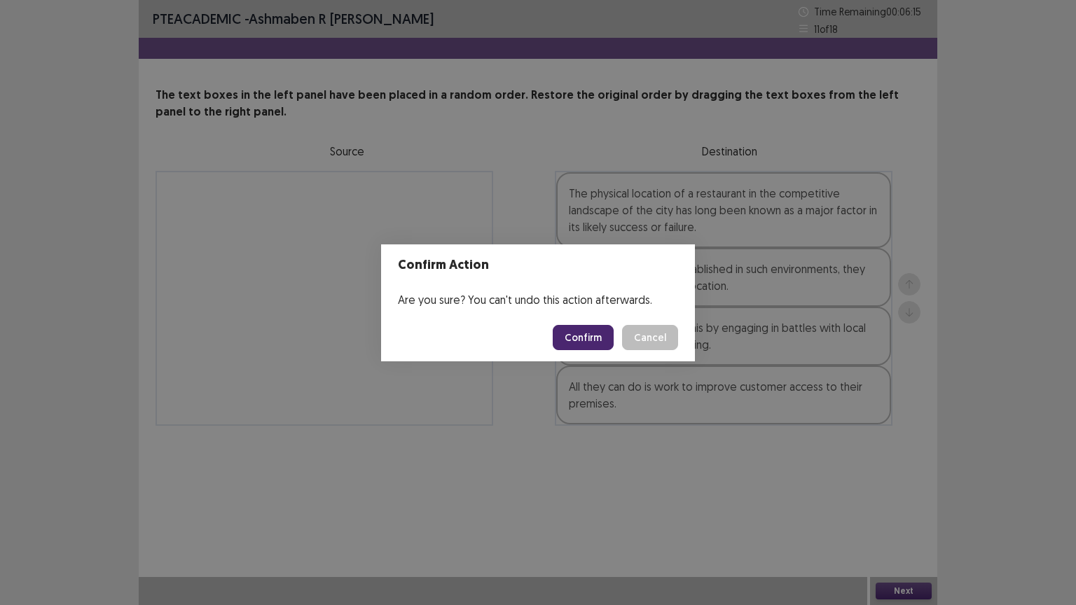
click at [589, 334] on button "Confirm" at bounding box center [583, 337] width 61 height 25
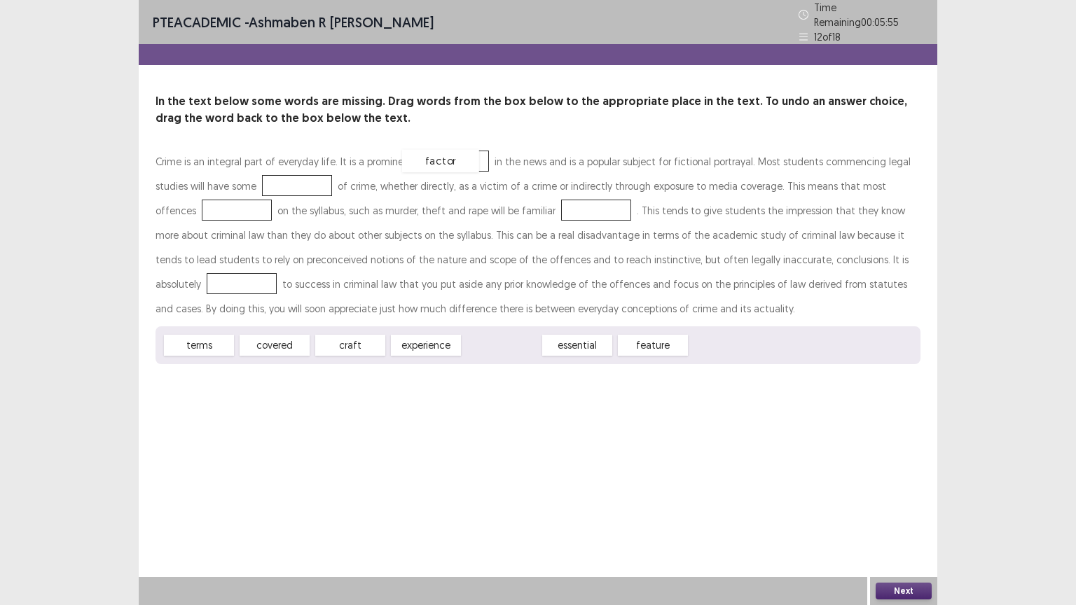
drag, startPoint x: 487, startPoint y: 338, endPoint x: 426, endPoint y: 154, distance: 193.5
drag, startPoint x: 268, startPoint y: 338, endPoint x: 182, endPoint y: 201, distance: 161.6
drag, startPoint x: 503, startPoint y: 343, endPoint x: 535, endPoint y: 212, distance: 135.6
click at [200, 337] on div "terms" at bounding box center [198, 345] width 77 height 23
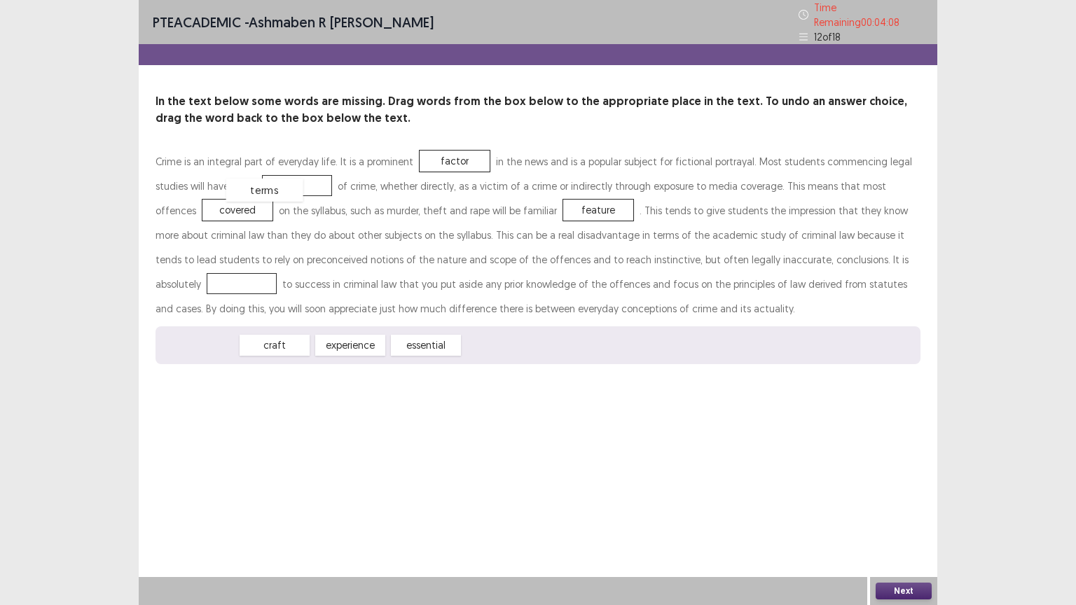
drag, startPoint x: 200, startPoint y: 337, endPoint x: 266, endPoint y: 179, distance: 170.9
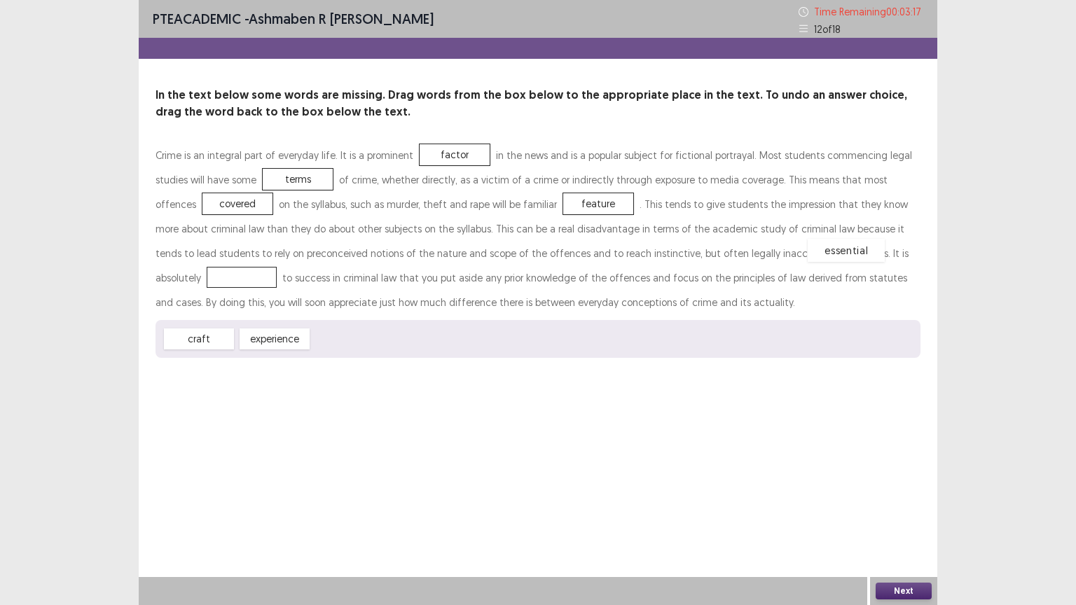
drag, startPoint x: 350, startPoint y: 339, endPoint x: 847, endPoint y: 250, distance: 504.0
click at [889, 522] on button "Next" at bounding box center [904, 591] width 56 height 17
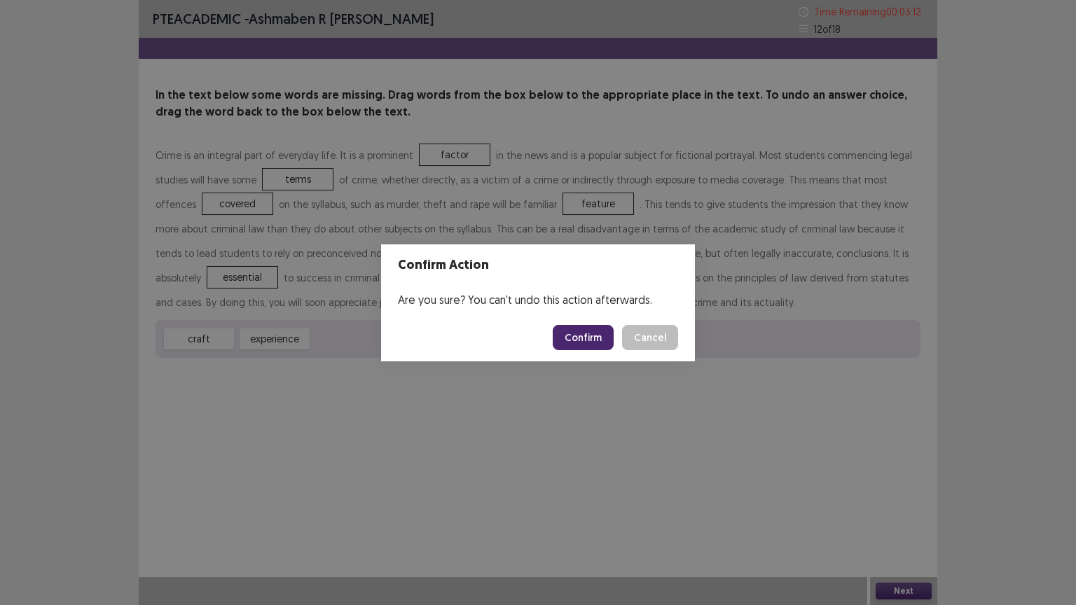
click at [578, 325] on button "Confirm" at bounding box center [583, 337] width 61 height 25
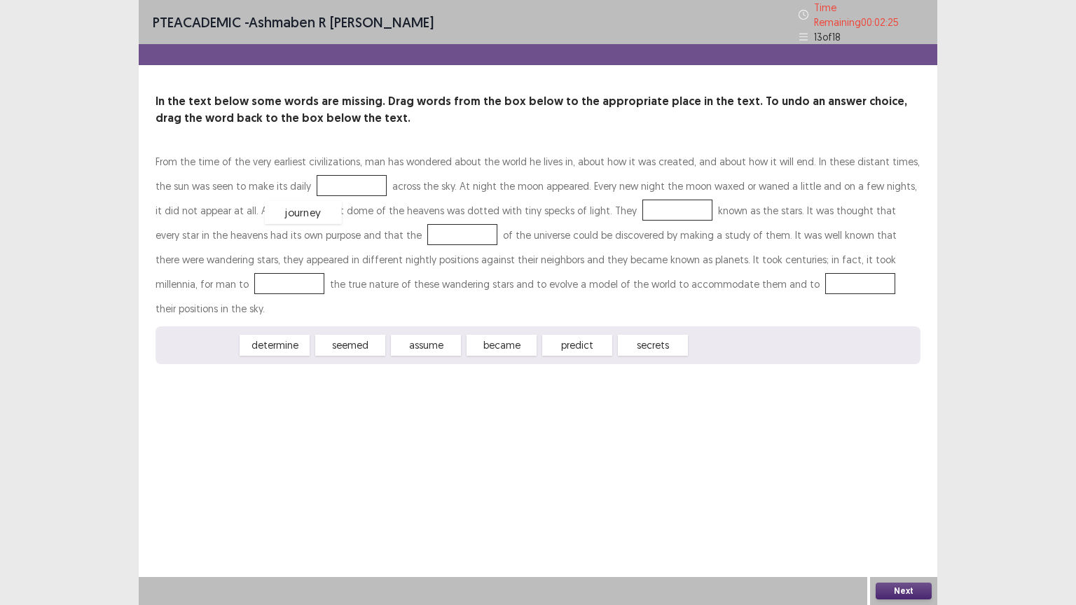
drag, startPoint x: 179, startPoint y: 318, endPoint x: 284, endPoint y: 185, distance: 169.2
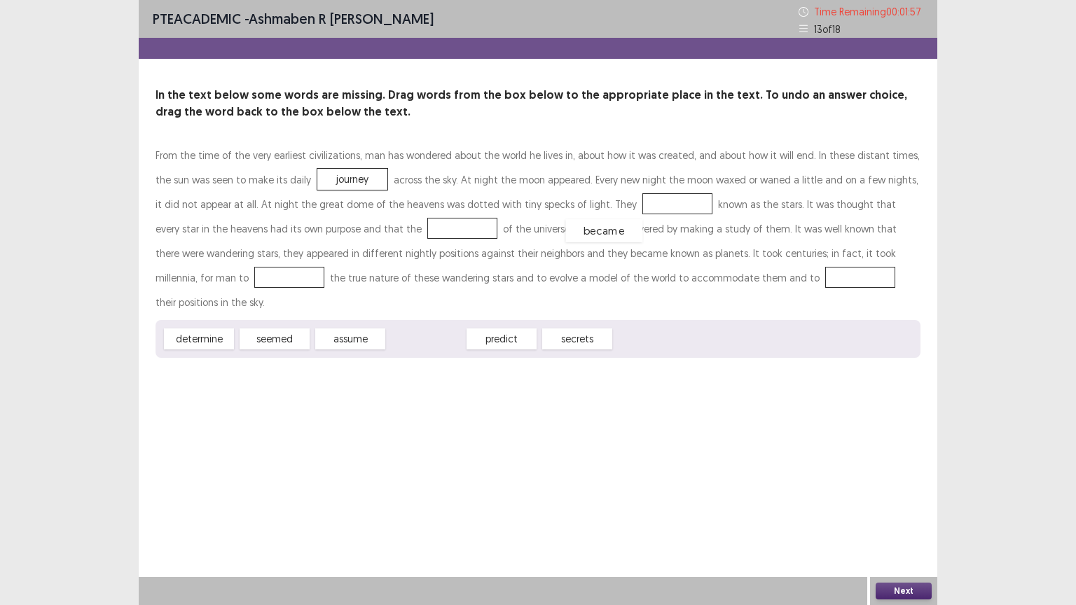
drag, startPoint x: 440, startPoint y: 313, endPoint x: 614, endPoint y: 205, distance: 204.9
drag, startPoint x: 491, startPoint y: 315, endPoint x: 370, endPoint y: 222, distance: 151.9
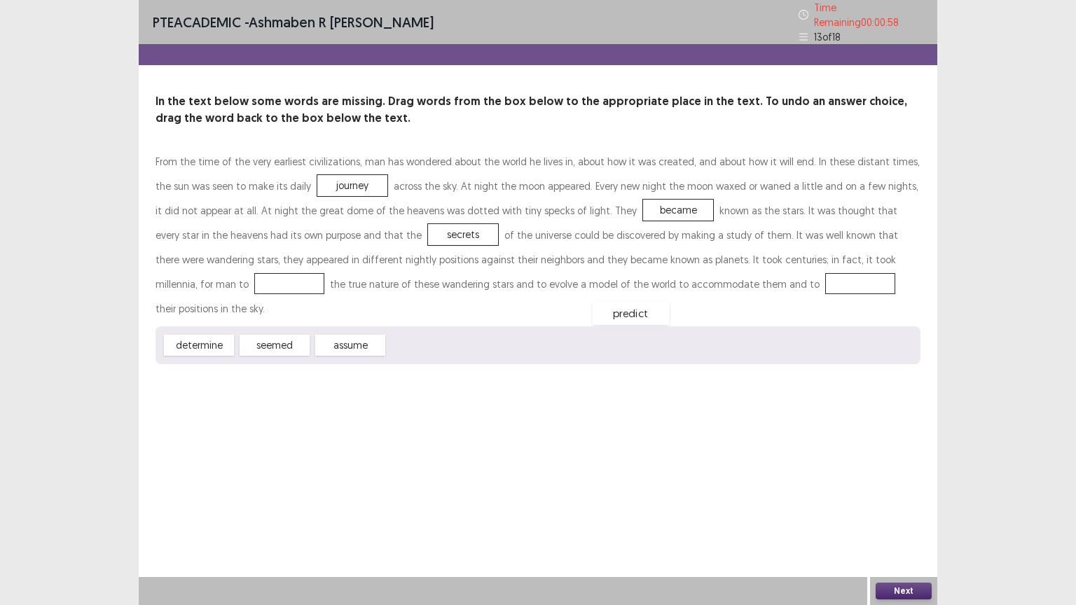
drag, startPoint x: 419, startPoint y: 320, endPoint x: 625, endPoint y: 287, distance: 208.5
drag, startPoint x: 185, startPoint y: 316, endPoint x: 548, endPoint y: 286, distance: 364.2
click at [365, 292] on div "determine" at bounding box center [326, 303] width 77 height 23
drag, startPoint x: 185, startPoint y: 315, endPoint x: 751, endPoint y: 235, distance: 571.1
click at [751, 252] on div "determine" at bounding box center [735, 263] width 77 height 23
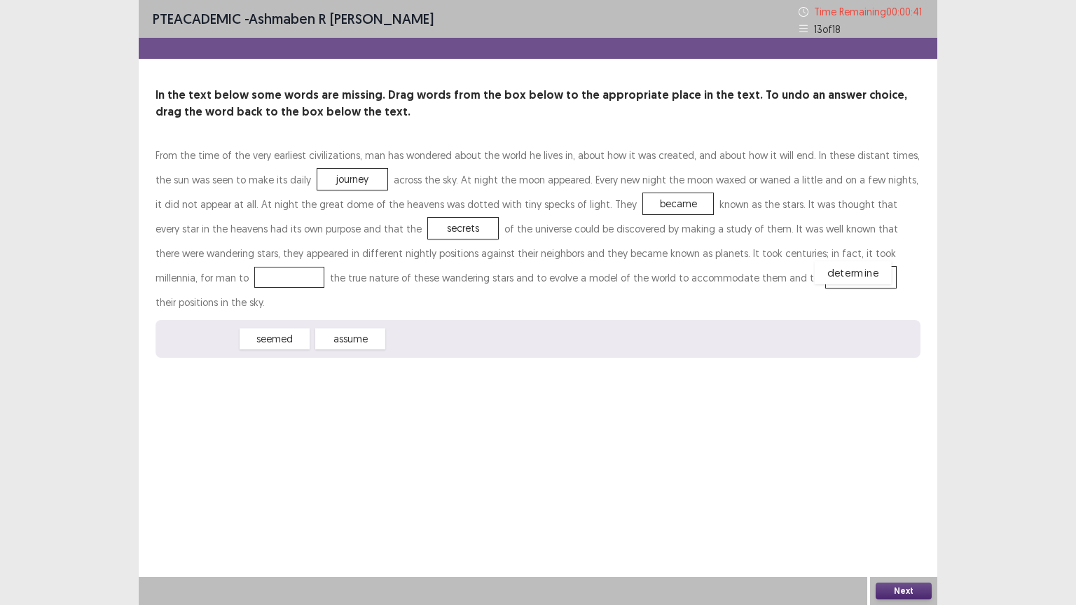
drag, startPoint x: 180, startPoint y: 314, endPoint x: 865, endPoint y: 247, distance: 688.6
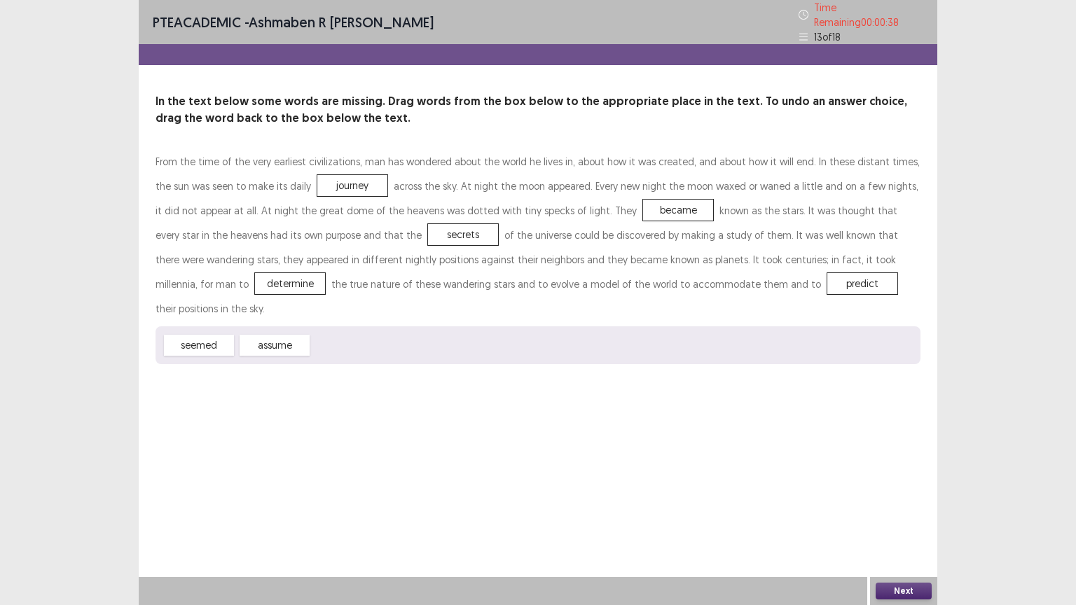
click at [901, 522] on div "Next" at bounding box center [903, 591] width 67 height 28
click at [901, 522] on button "Next" at bounding box center [904, 591] width 56 height 17
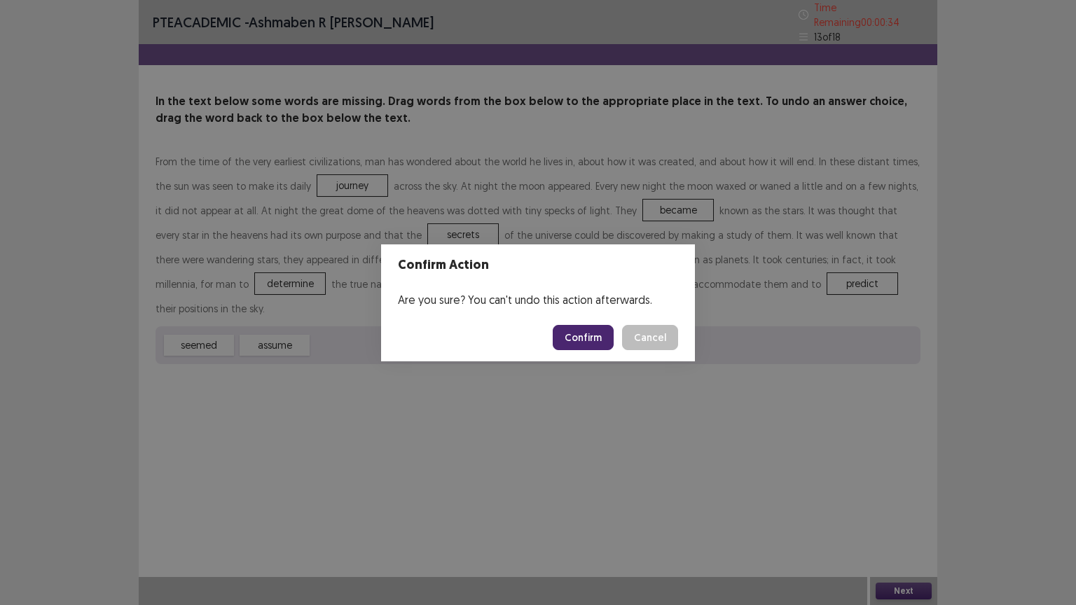
click at [584, 338] on button "Confirm" at bounding box center [583, 337] width 61 height 25
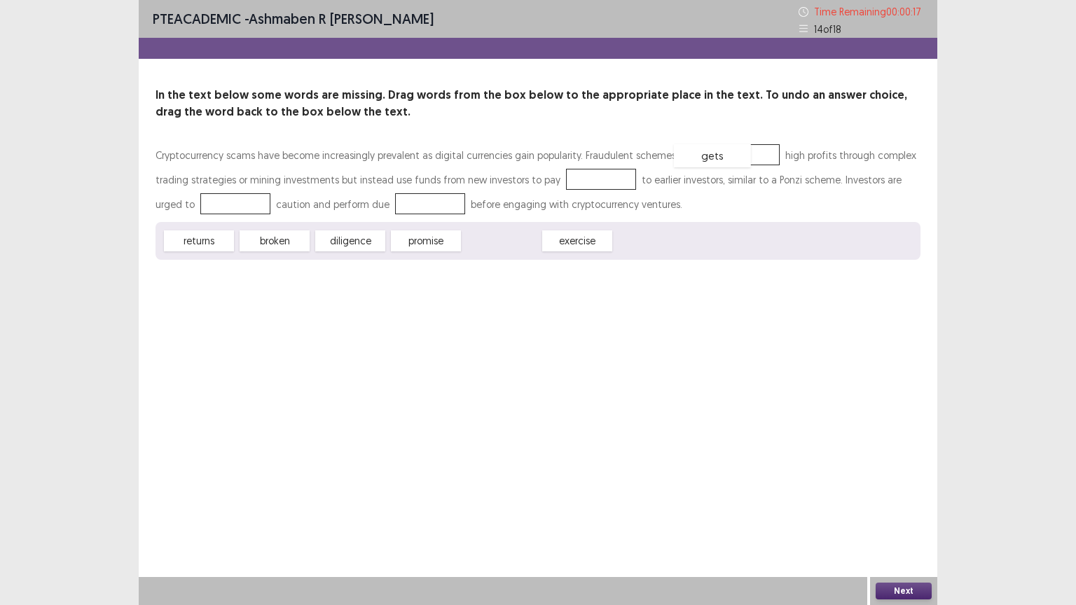
drag, startPoint x: 496, startPoint y: 243, endPoint x: 707, endPoint y: 158, distance: 227.6
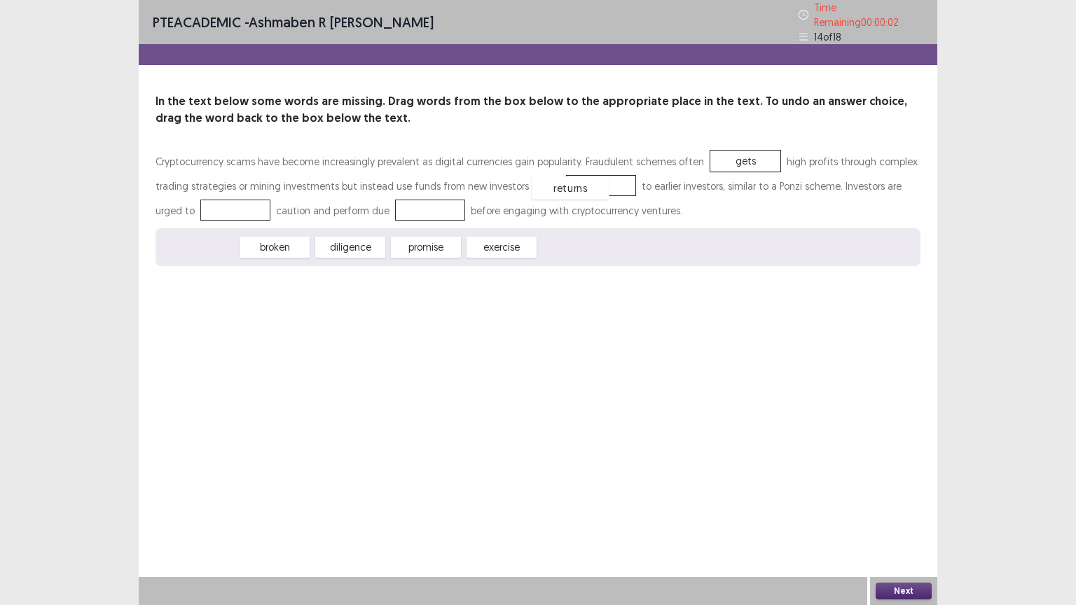
drag, startPoint x: 205, startPoint y: 243, endPoint x: 577, endPoint y: 184, distance: 376.7
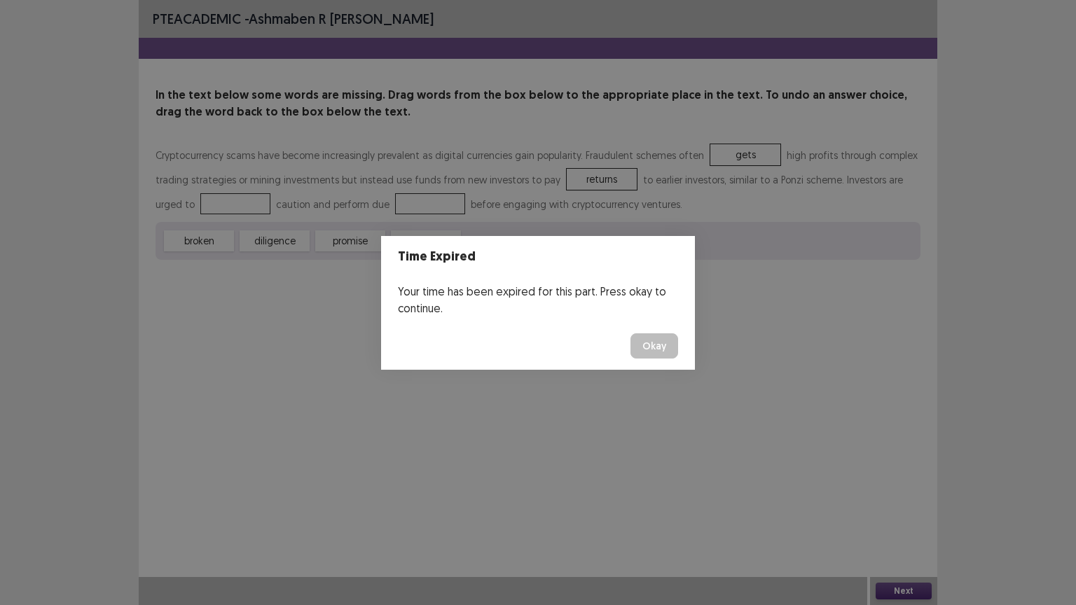
click at [652, 350] on button "Okay" at bounding box center [655, 346] width 48 height 25
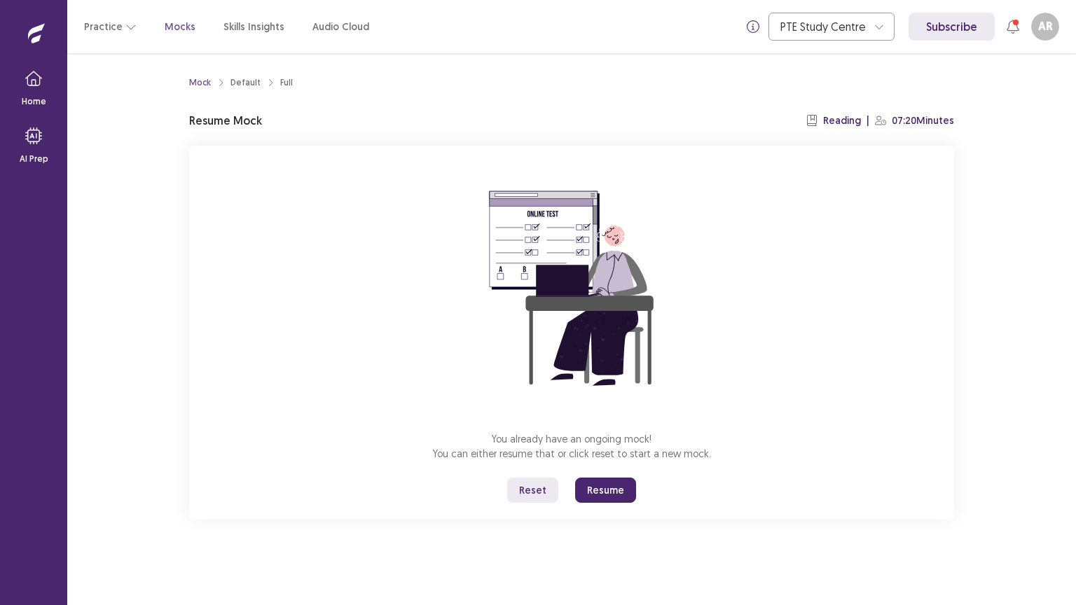
click at [591, 485] on button "Resume" at bounding box center [605, 490] width 61 height 25
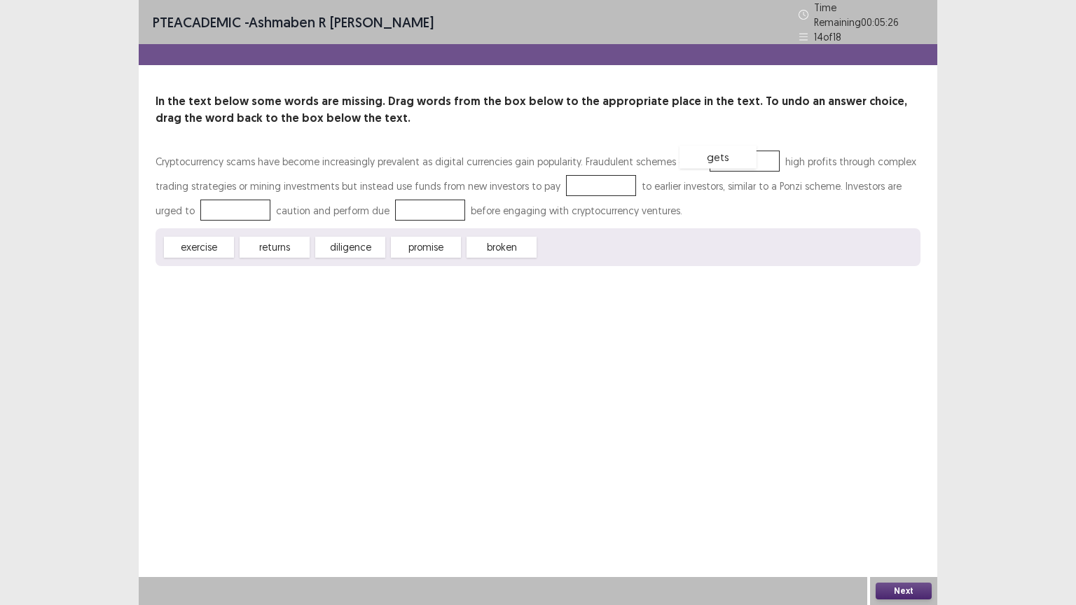
drag, startPoint x: 580, startPoint y: 241, endPoint x: 724, endPoint y: 147, distance: 171.6
drag, startPoint x: 282, startPoint y: 235, endPoint x: 569, endPoint y: 168, distance: 294.9
drag, startPoint x: 192, startPoint y: 237, endPoint x: 192, endPoint y: 199, distance: 37.8
drag, startPoint x: 341, startPoint y: 243, endPoint x: 193, endPoint y: 207, distance: 152.1
click at [342, 241] on div "exercise" at bounding box center [350, 247] width 77 height 23
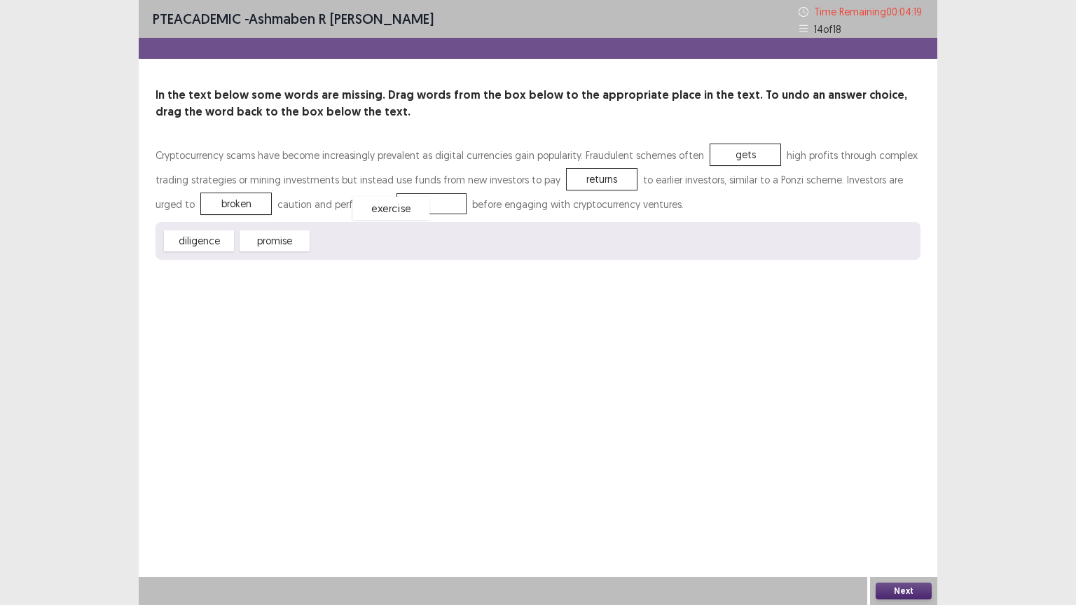
drag, startPoint x: 342, startPoint y: 241, endPoint x: 383, endPoint y: 208, distance: 52.9
click at [897, 522] on button "Next" at bounding box center [904, 591] width 56 height 17
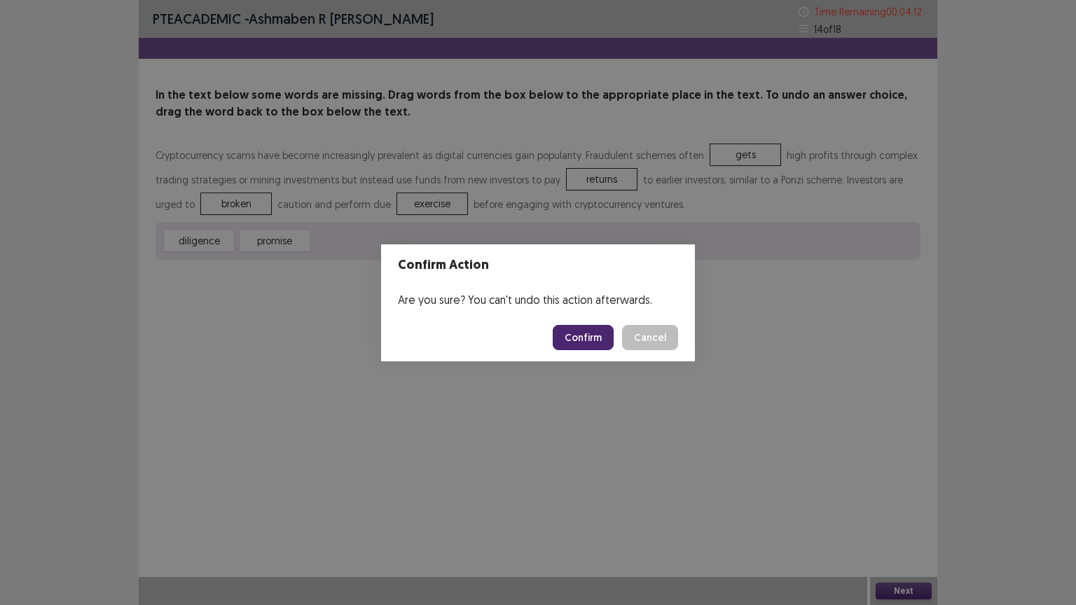
click at [593, 345] on button "Confirm" at bounding box center [583, 337] width 61 height 25
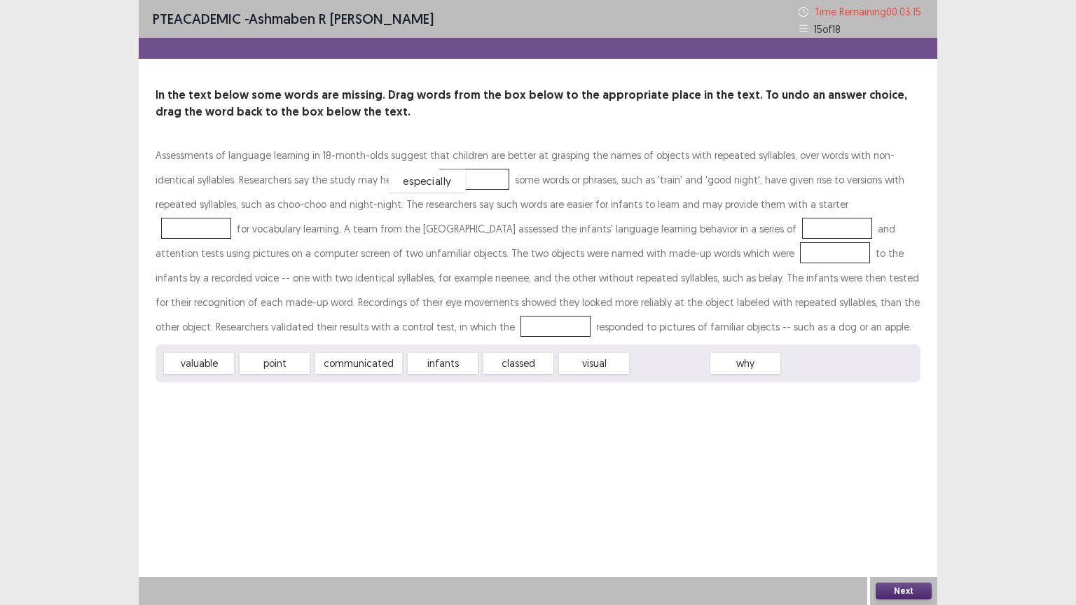
drag, startPoint x: 666, startPoint y: 365, endPoint x: 423, endPoint y: 182, distance: 304.3
drag, startPoint x: 259, startPoint y: 364, endPoint x: 797, endPoint y: 203, distance: 561.1
drag, startPoint x: 517, startPoint y: 365, endPoint x: 673, endPoint y: 231, distance: 205.2
drag, startPoint x: 676, startPoint y: 227, endPoint x: 650, endPoint y: 262, distance: 43.2
drag, startPoint x: 650, startPoint y: 262, endPoint x: 673, endPoint y: 233, distance: 37.0
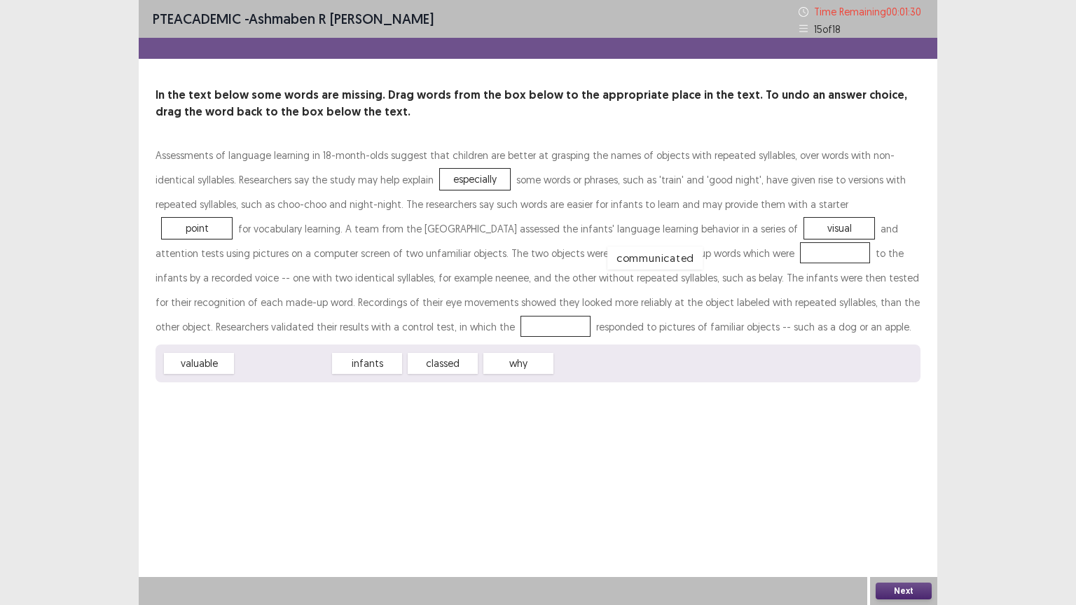
drag, startPoint x: 280, startPoint y: 364, endPoint x: 652, endPoint y: 259, distance: 386.9
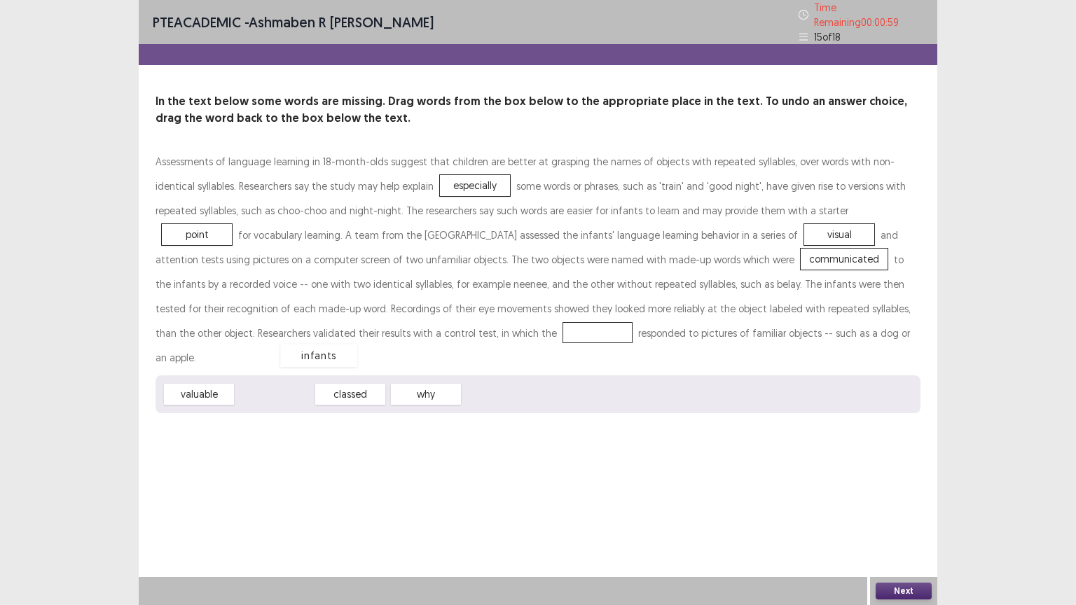
drag, startPoint x: 263, startPoint y: 366, endPoint x: 308, endPoint y: 327, distance: 59.1
click at [884, 522] on button "Next" at bounding box center [904, 591] width 56 height 17
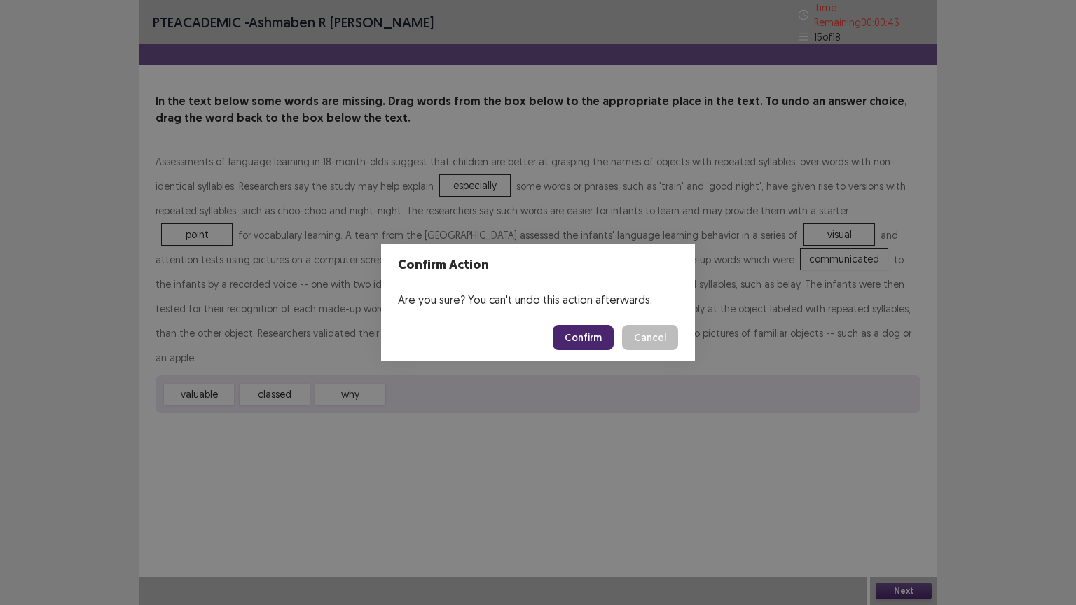
click at [580, 344] on button "Confirm" at bounding box center [583, 337] width 61 height 25
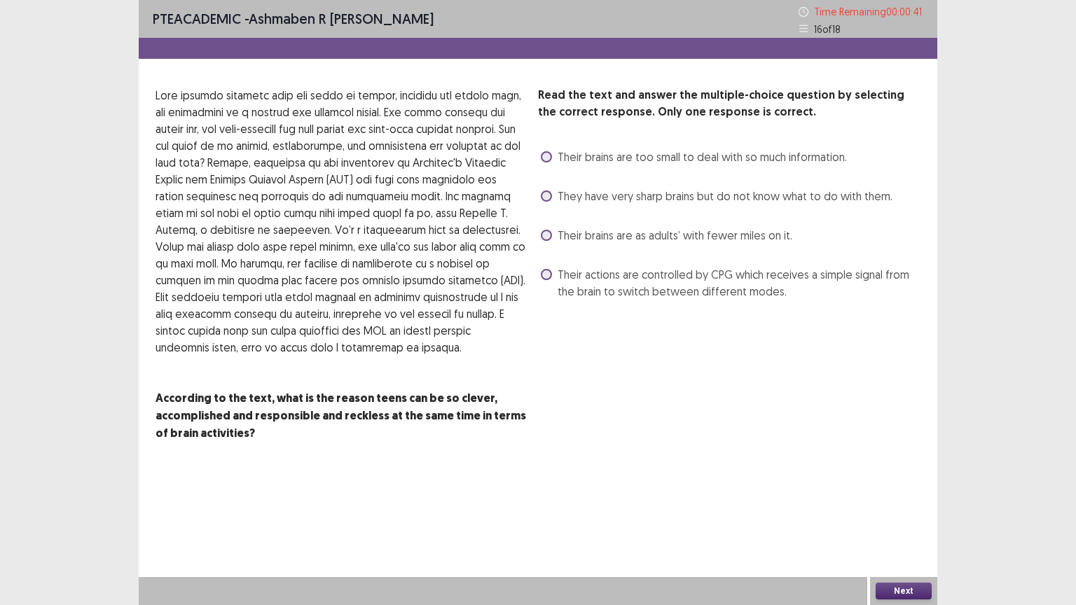
click at [544, 230] on span at bounding box center [546, 235] width 11 height 11
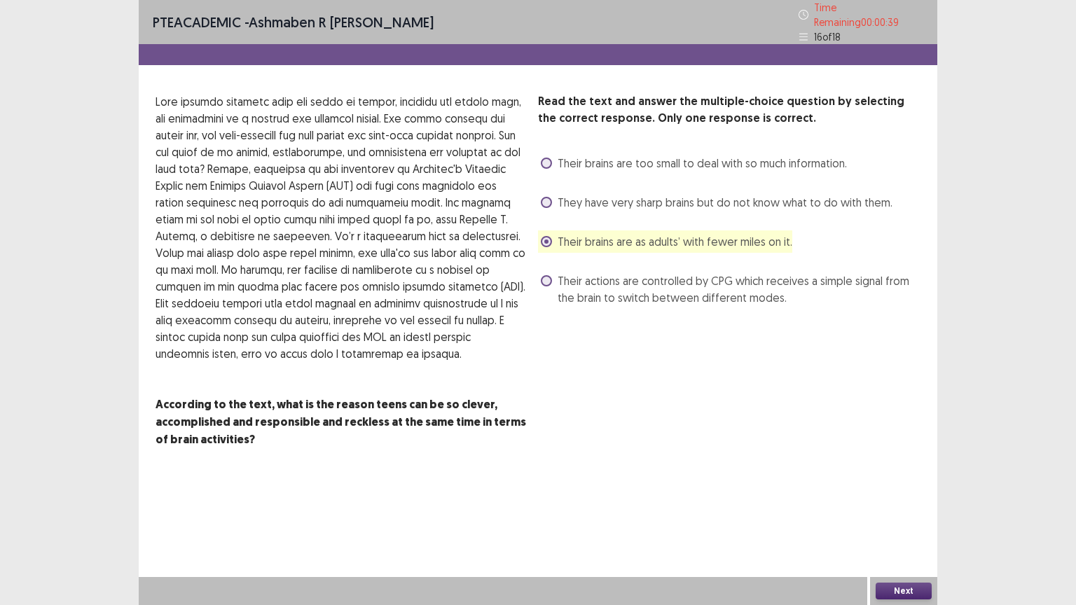
click at [894, 522] on button "Next" at bounding box center [904, 591] width 56 height 17
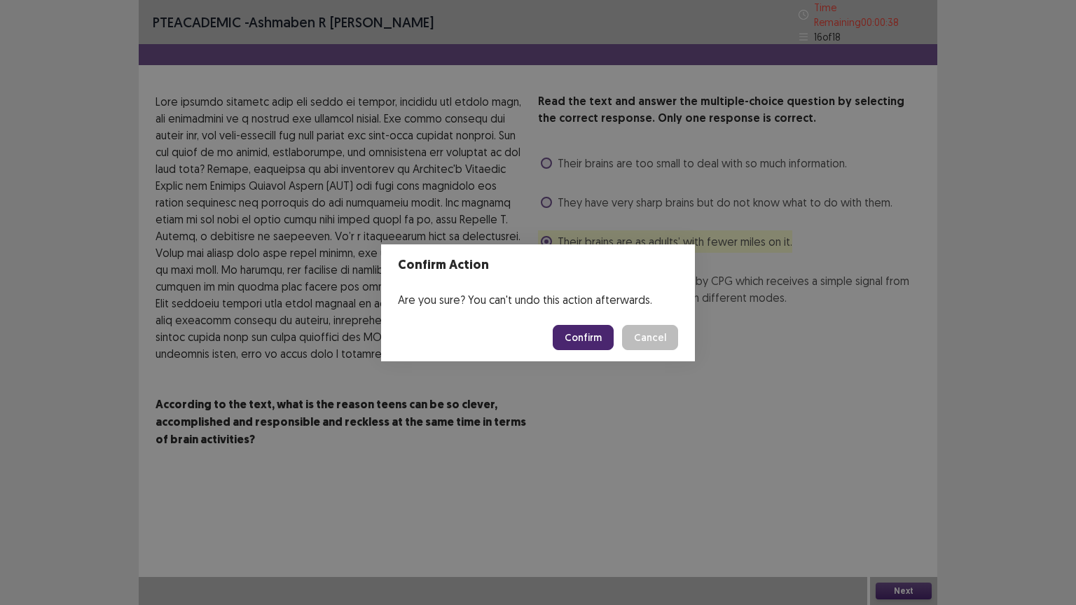
click at [596, 343] on button "Confirm" at bounding box center [583, 337] width 61 height 25
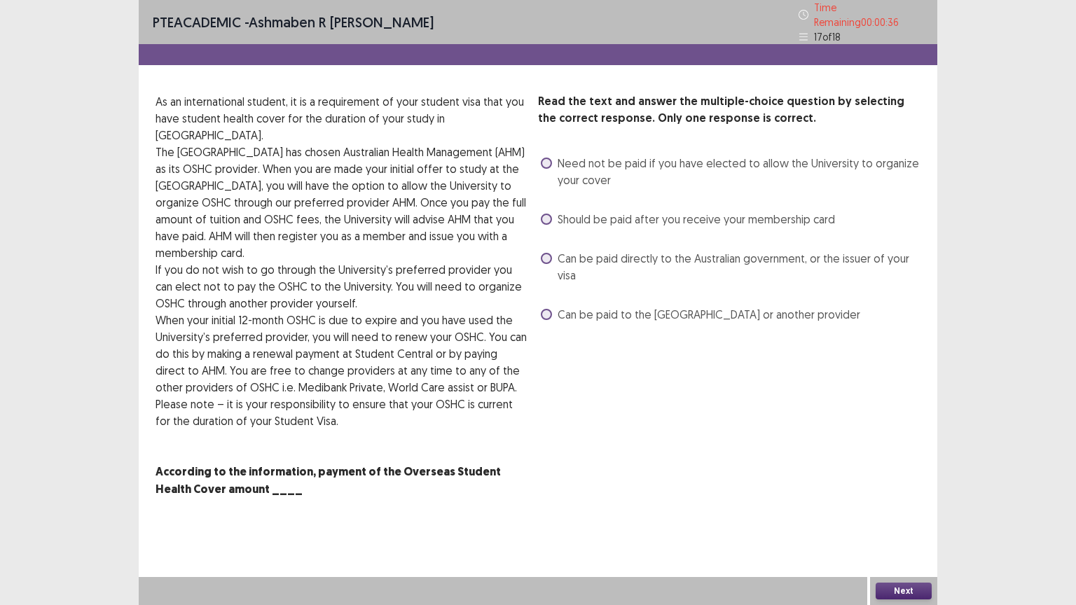
click at [542, 254] on span at bounding box center [546, 258] width 11 height 11
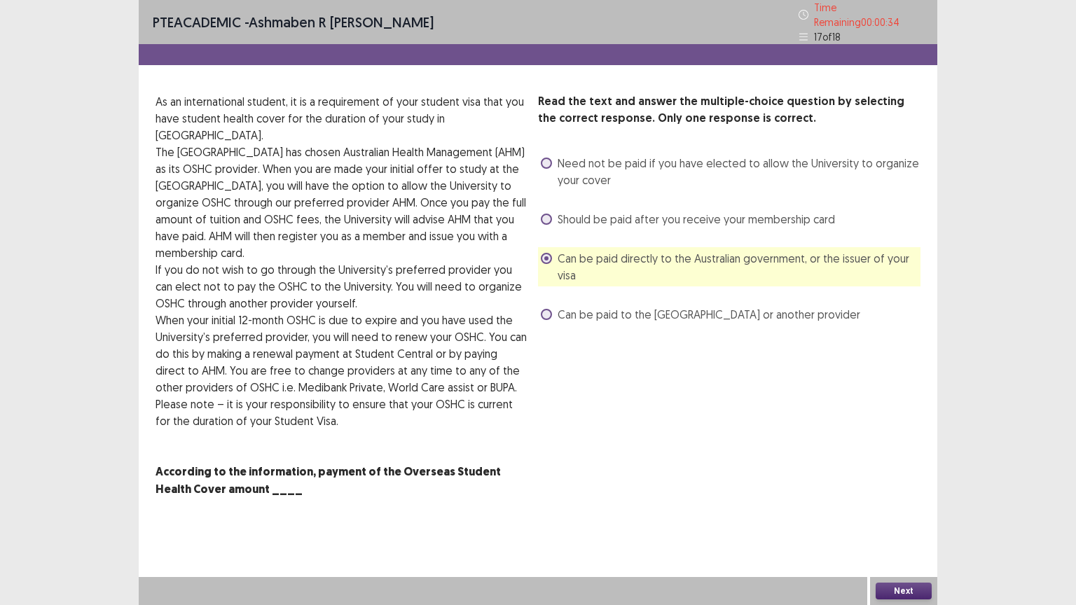
click at [907, 522] on button "Next" at bounding box center [904, 591] width 56 height 17
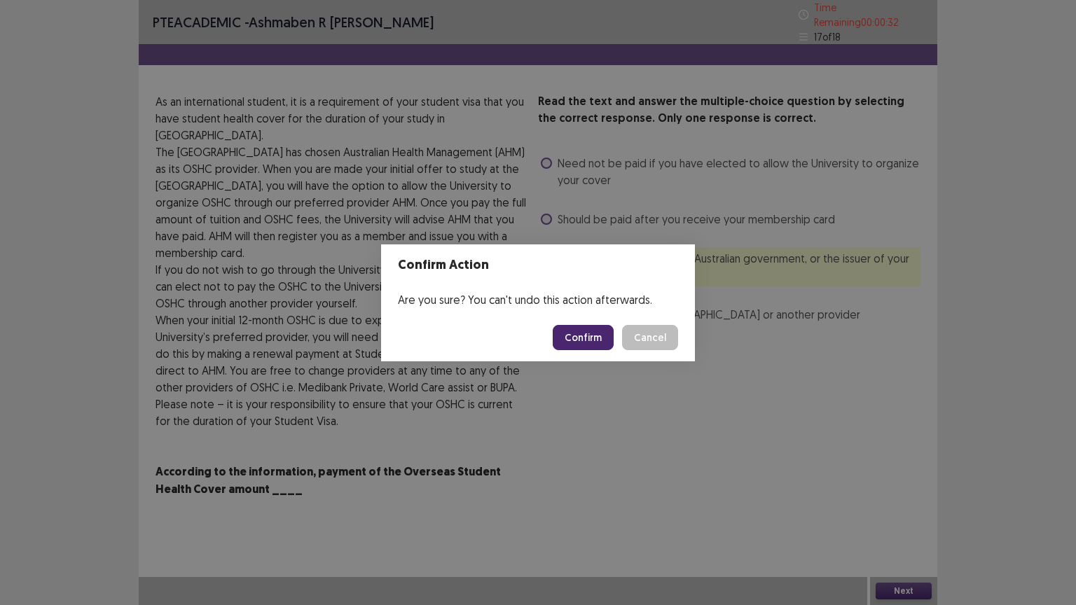
click at [577, 336] on button "Confirm" at bounding box center [583, 337] width 61 height 25
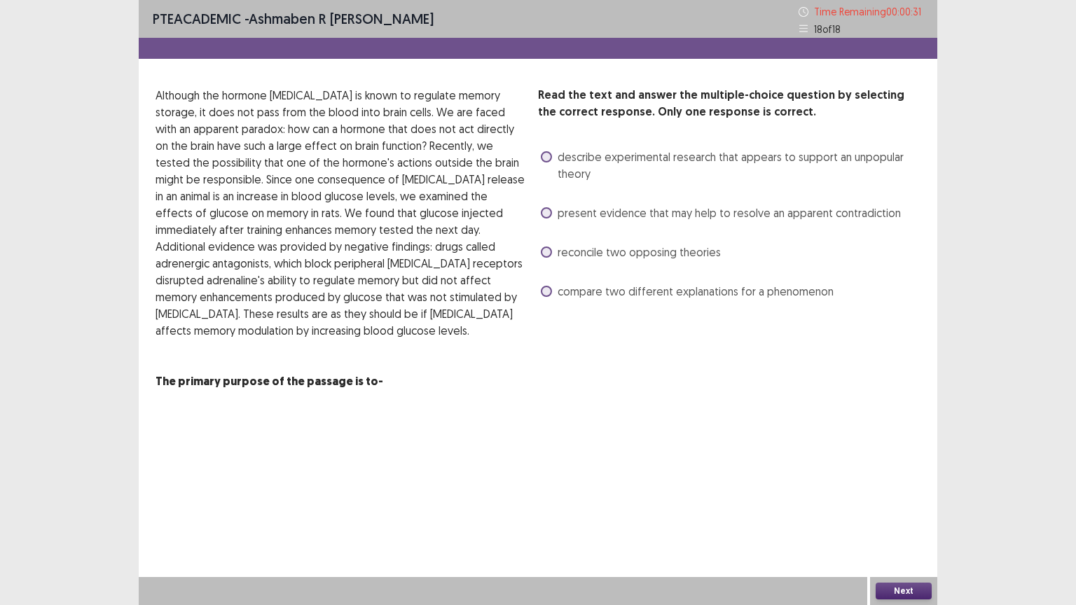
click at [546, 254] on span at bounding box center [546, 252] width 11 height 11
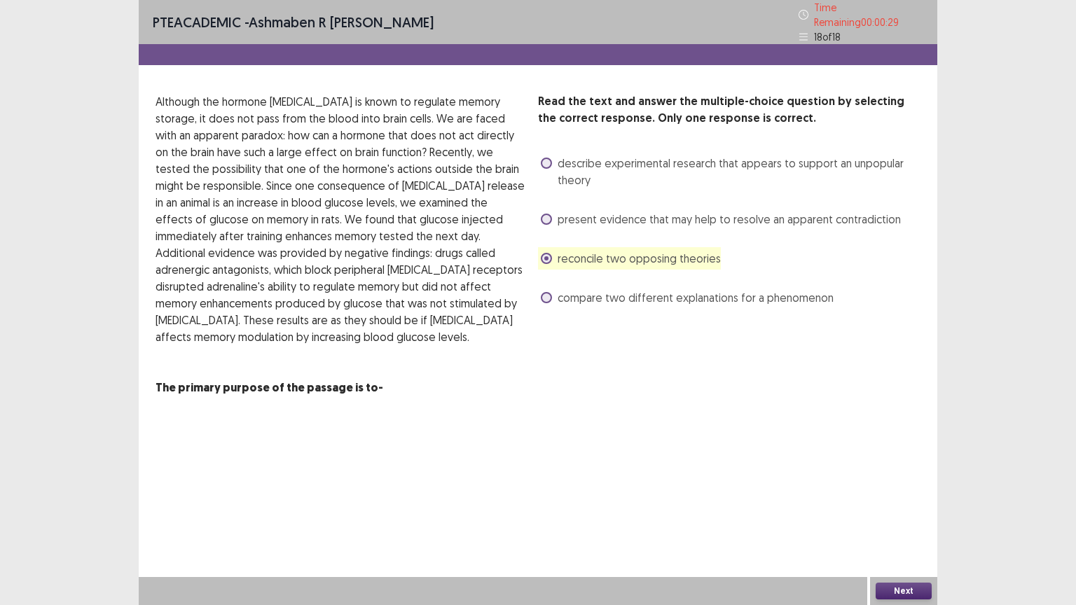
click at [899, 522] on button "Next" at bounding box center [904, 591] width 56 height 17
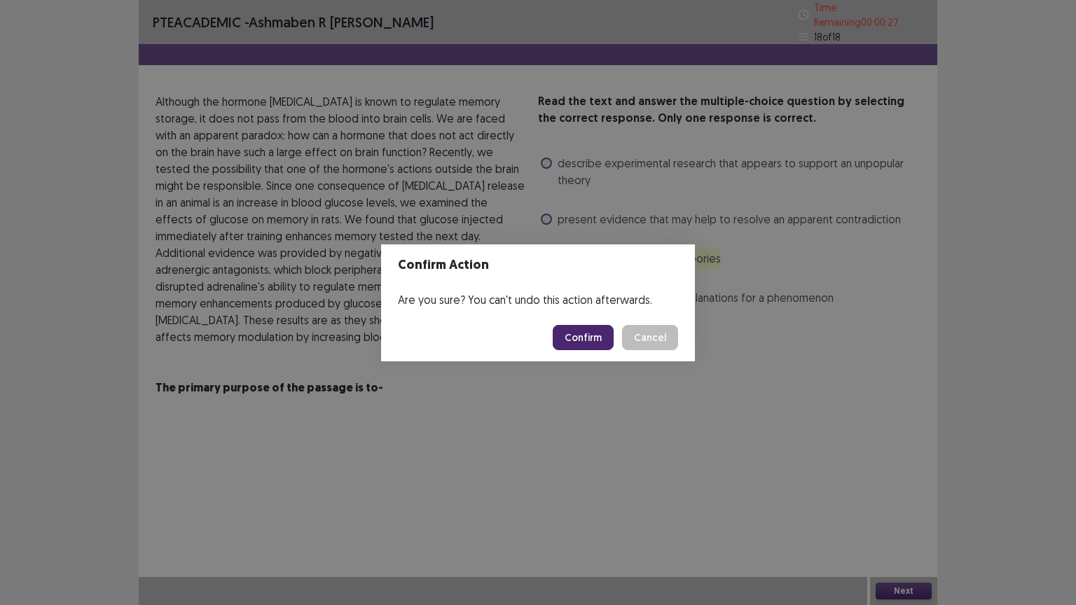
click at [584, 334] on button "Confirm" at bounding box center [583, 337] width 61 height 25
